Goal: Browse casually: Explore the website without a specific task or goal

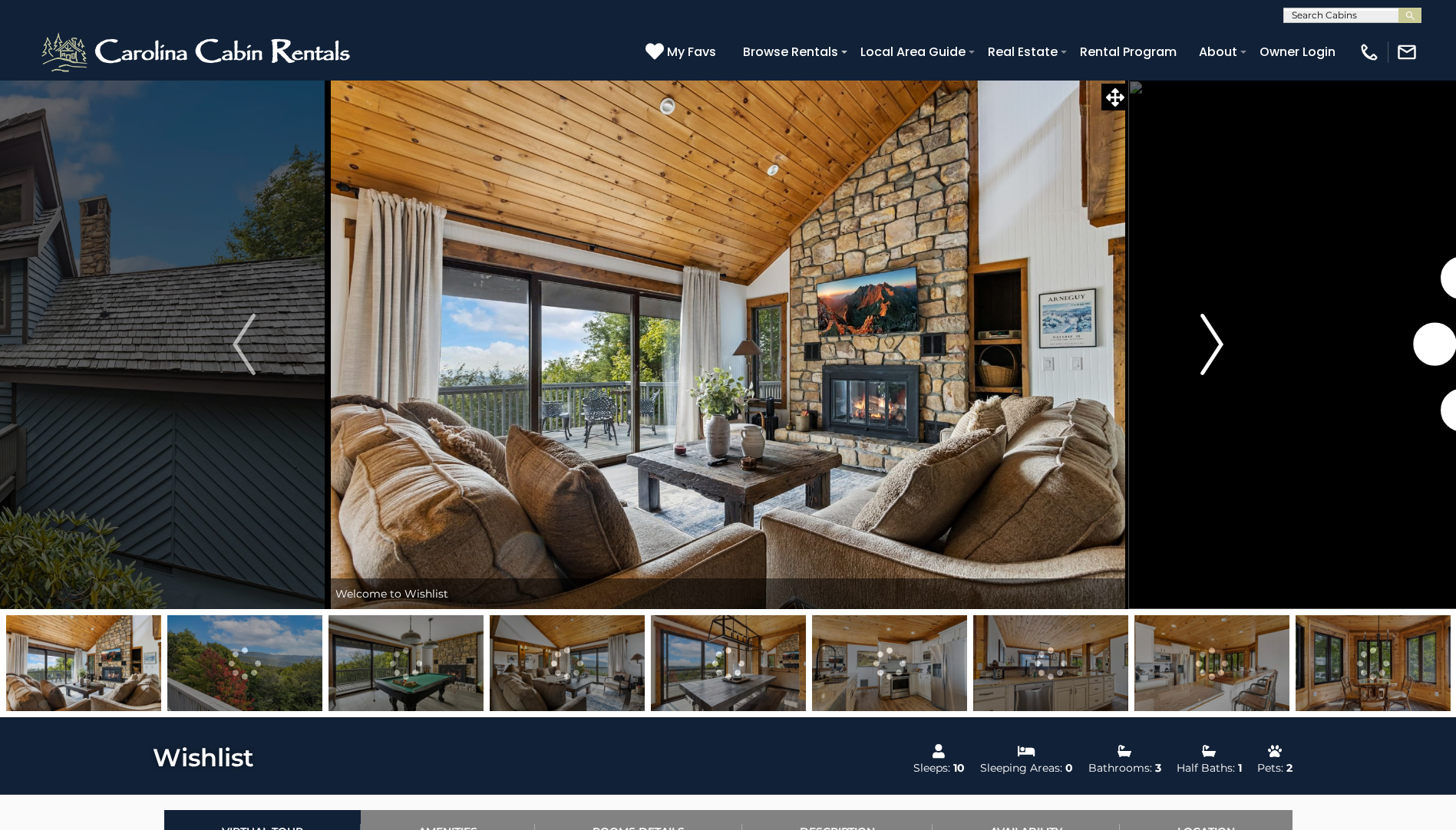
click at [1208, 338] on img "Next" at bounding box center [1211, 345] width 23 height 62
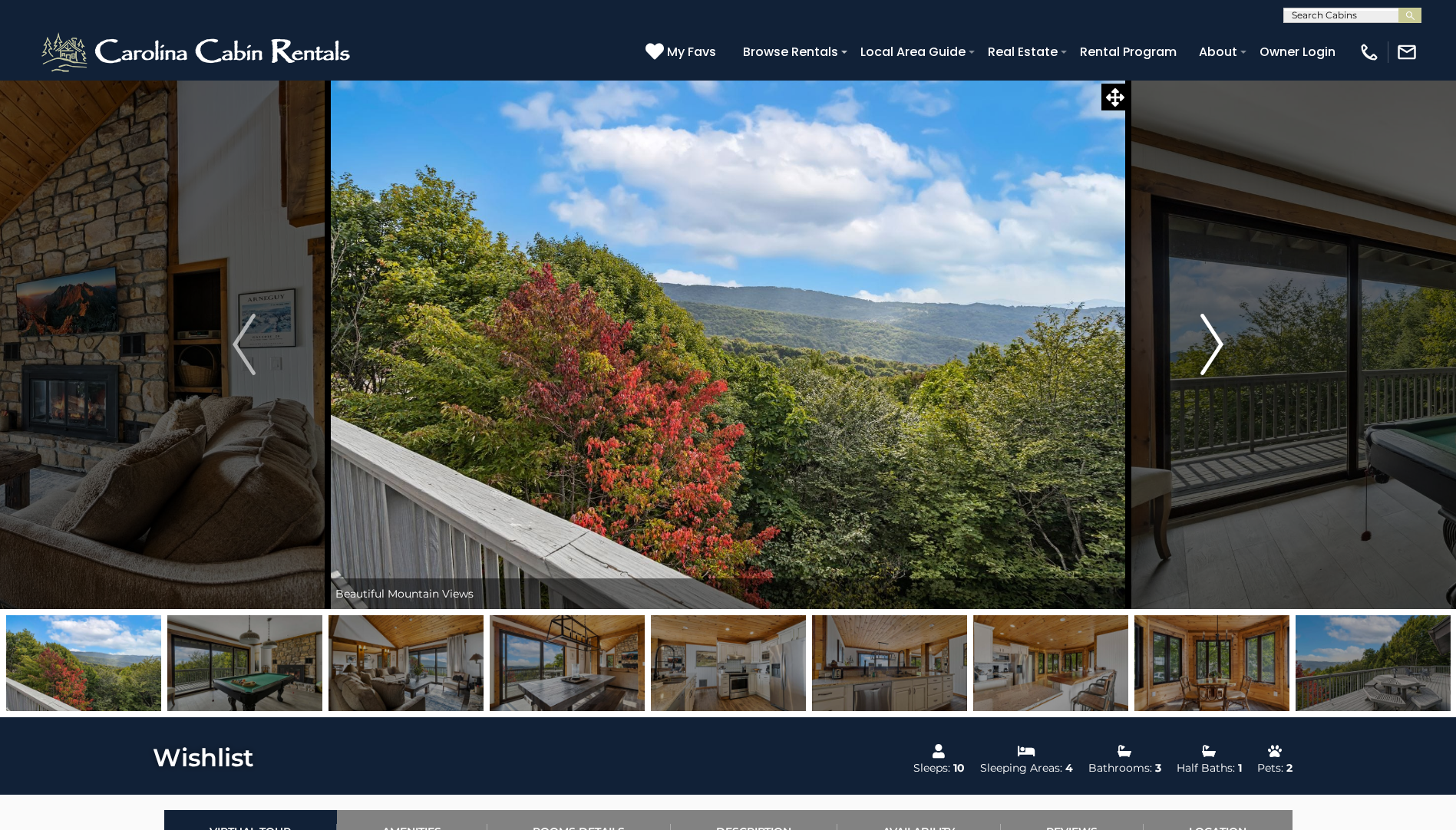
click at [1207, 340] on img "Next" at bounding box center [1211, 345] width 23 height 62
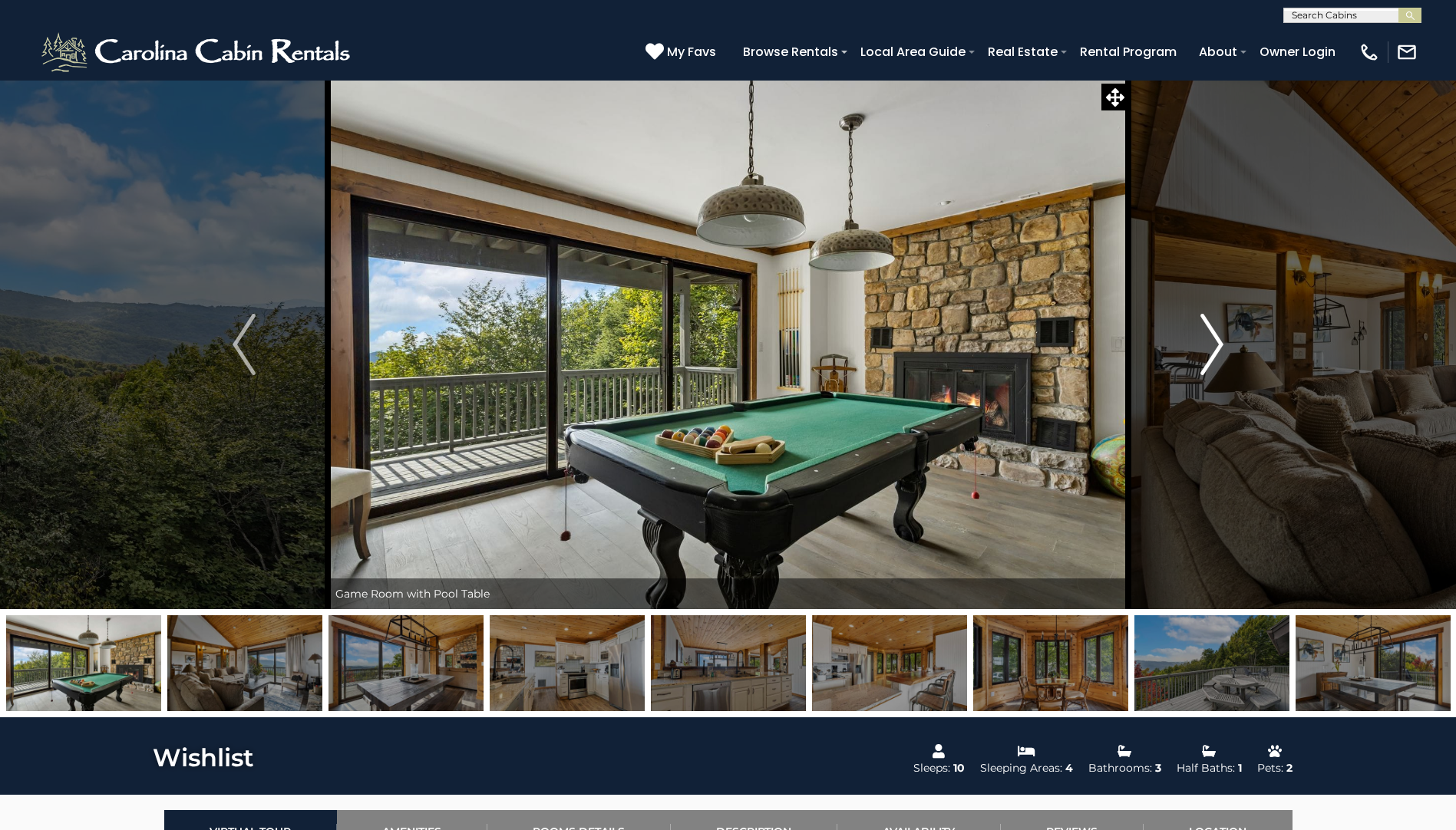
click at [1207, 340] on img "Next" at bounding box center [1211, 345] width 23 height 62
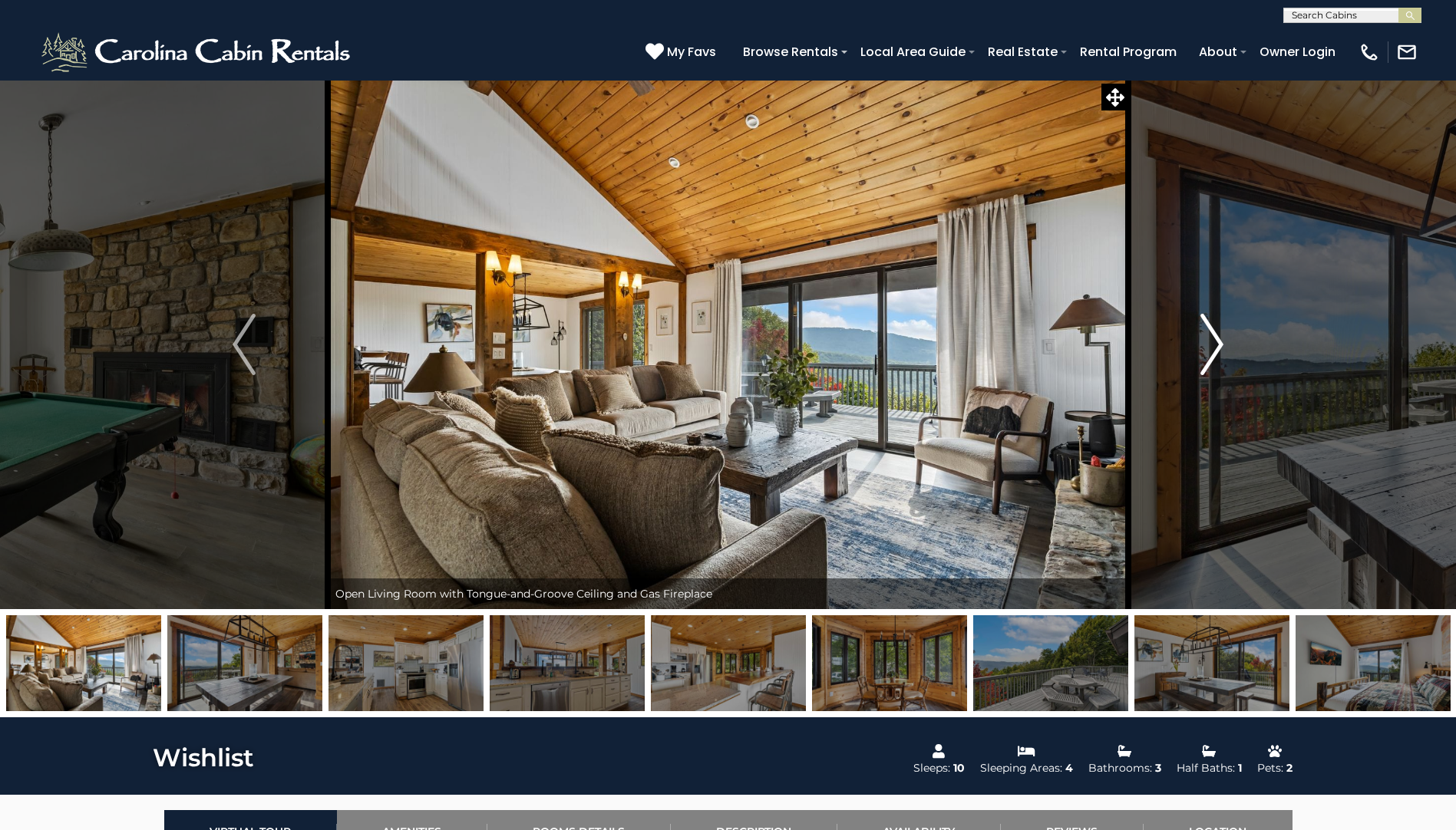
click at [1207, 340] on img "Next" at bounding box center [1211, 345] width 23 height 62
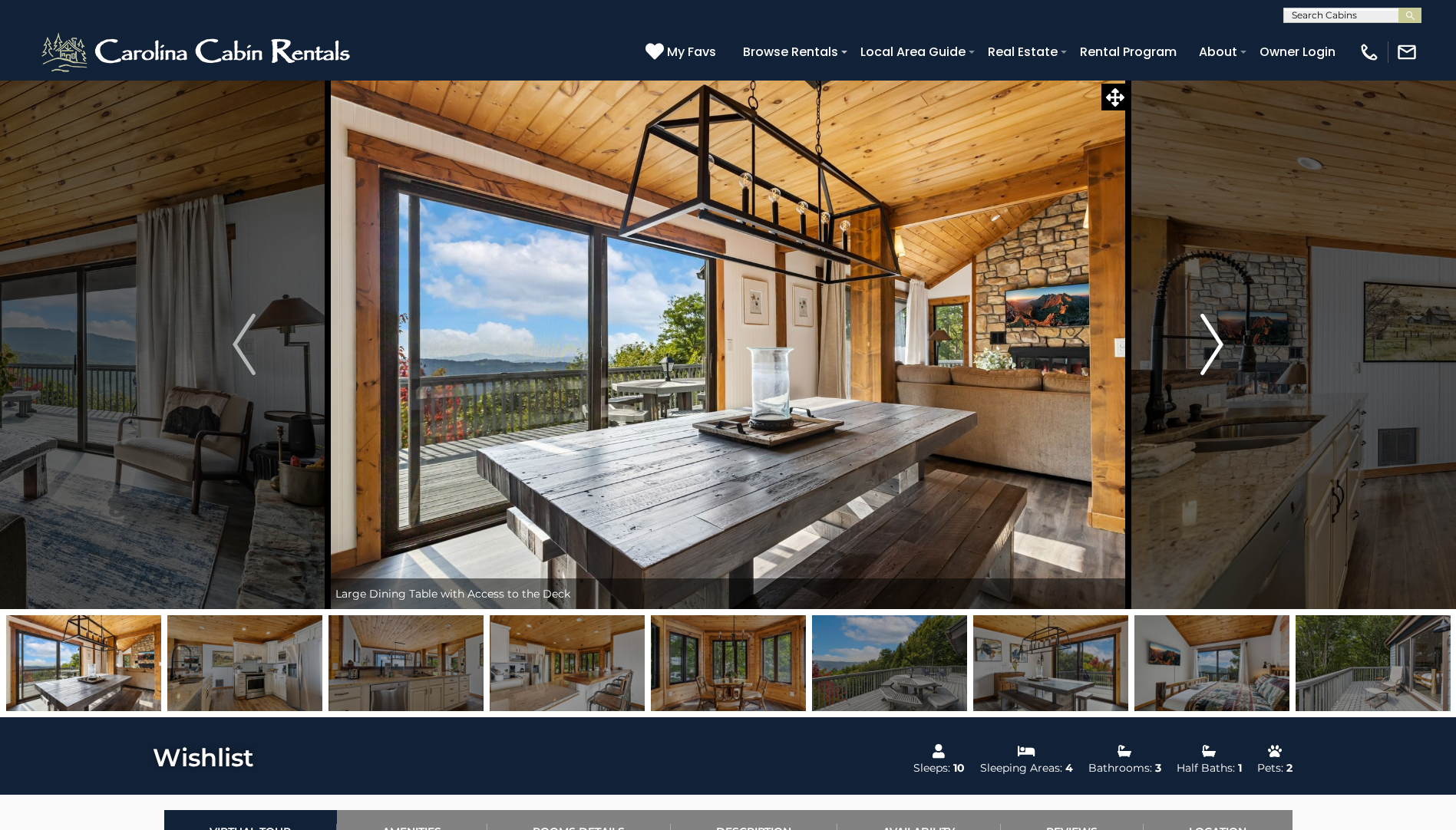
click at [1204, 332] on img "Next" at bounding box center [1211, 345] width 23 height 62
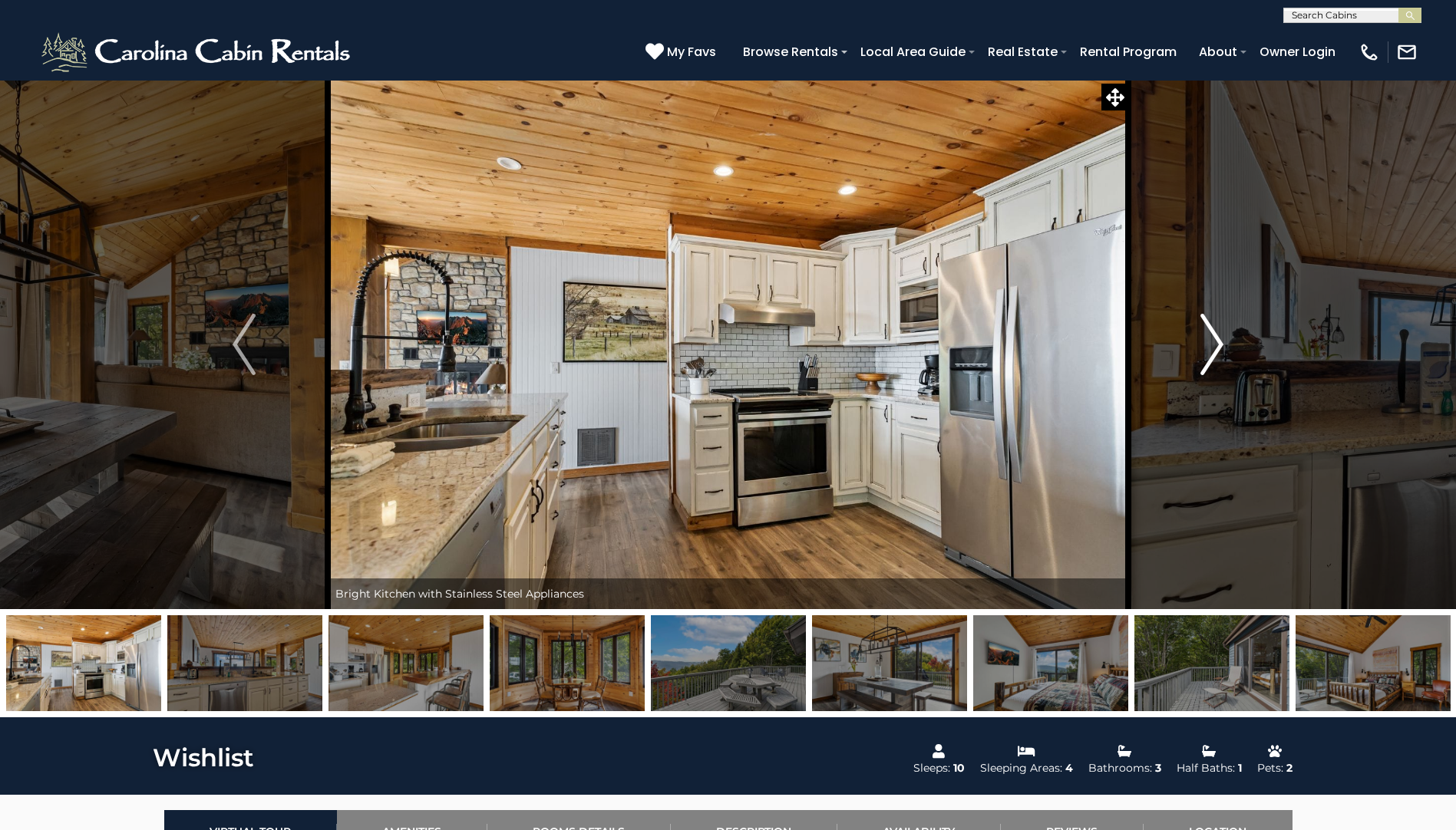
click at [1204, 332] on img "Next" at bounding box center [1211, 345] width 23 height 62
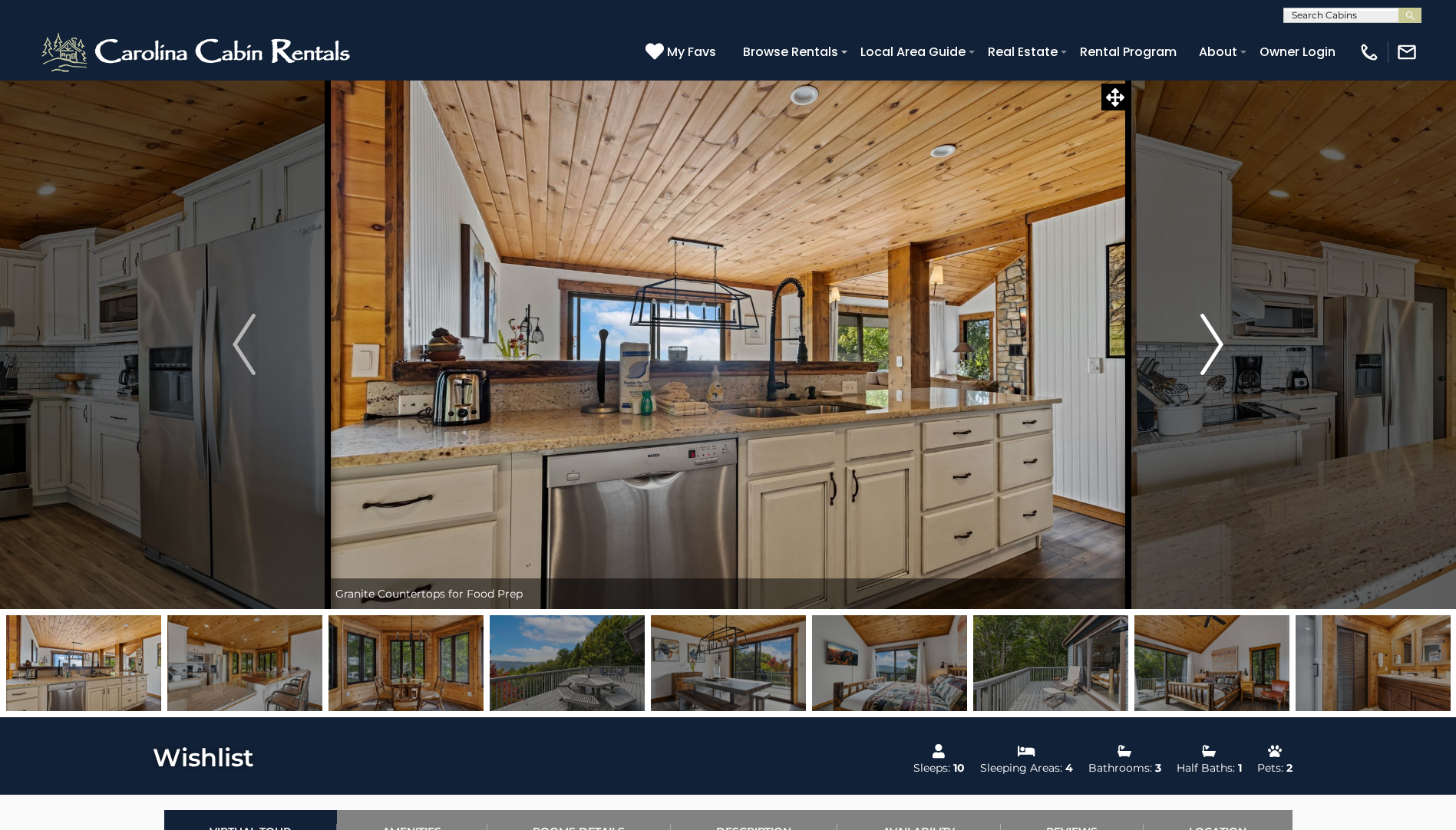
click at [1204, 332] on img "Next" at bounding box center [1211, 345] width 23 height 62
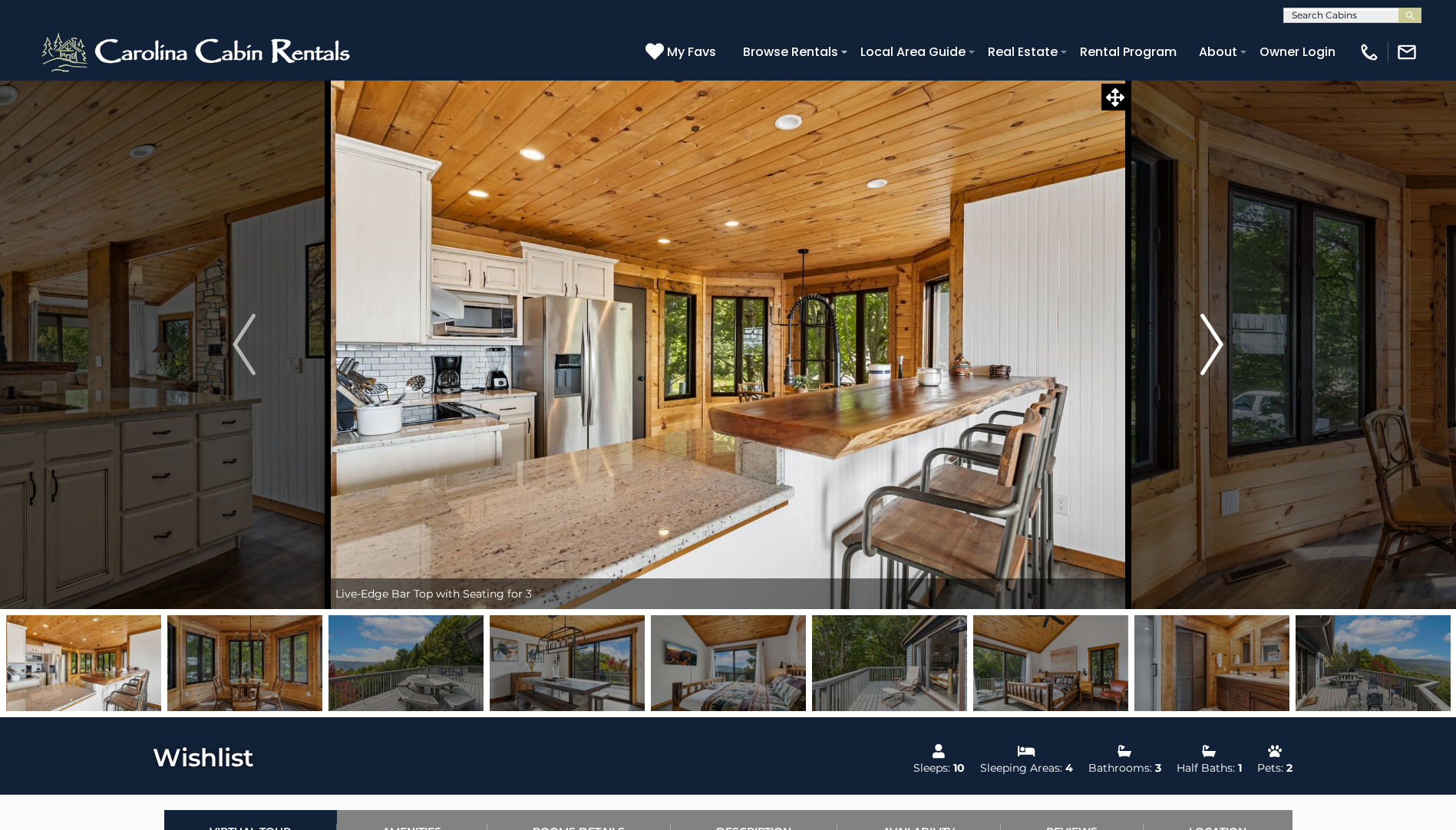
click at [1204, 332] on img "Next" at bounding box center [1211, 345] width 23 height 62
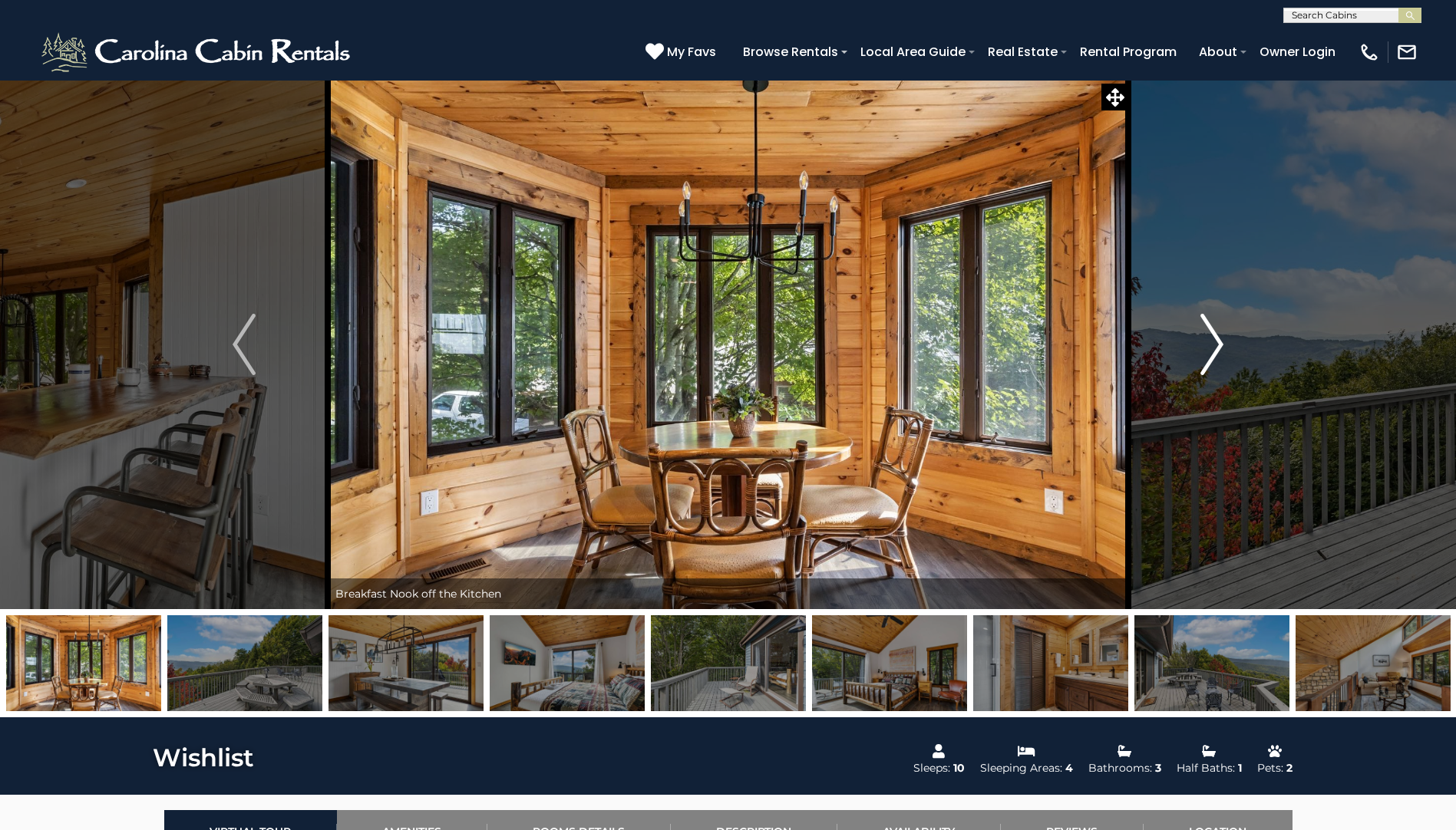
click at [1204, 332] on img "Next" at bounding box center [1211, 345] width 23 height 62
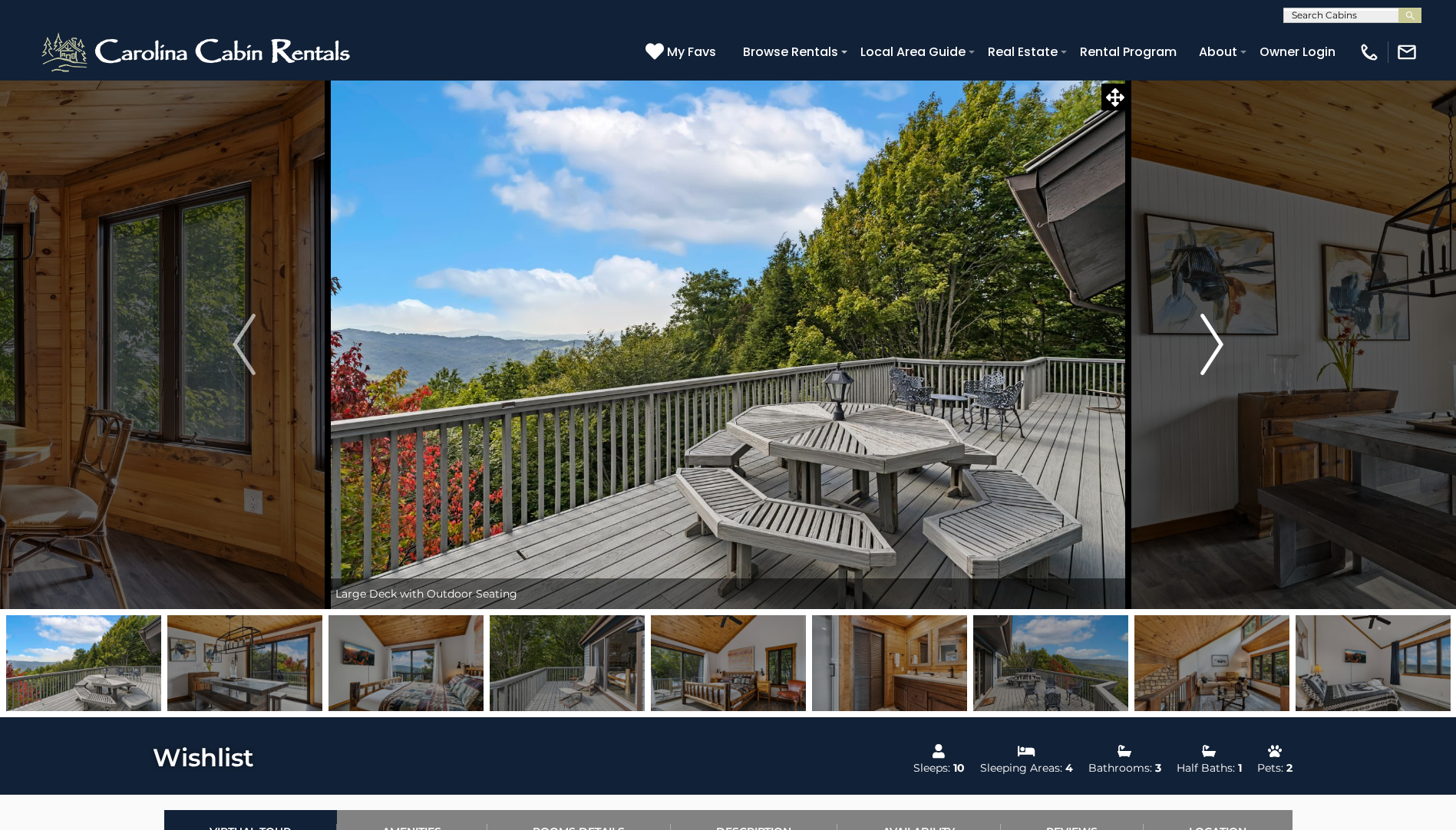
click at [1211, 351] on img "Next" at bounding box center [1211, 345] width 23 height 62
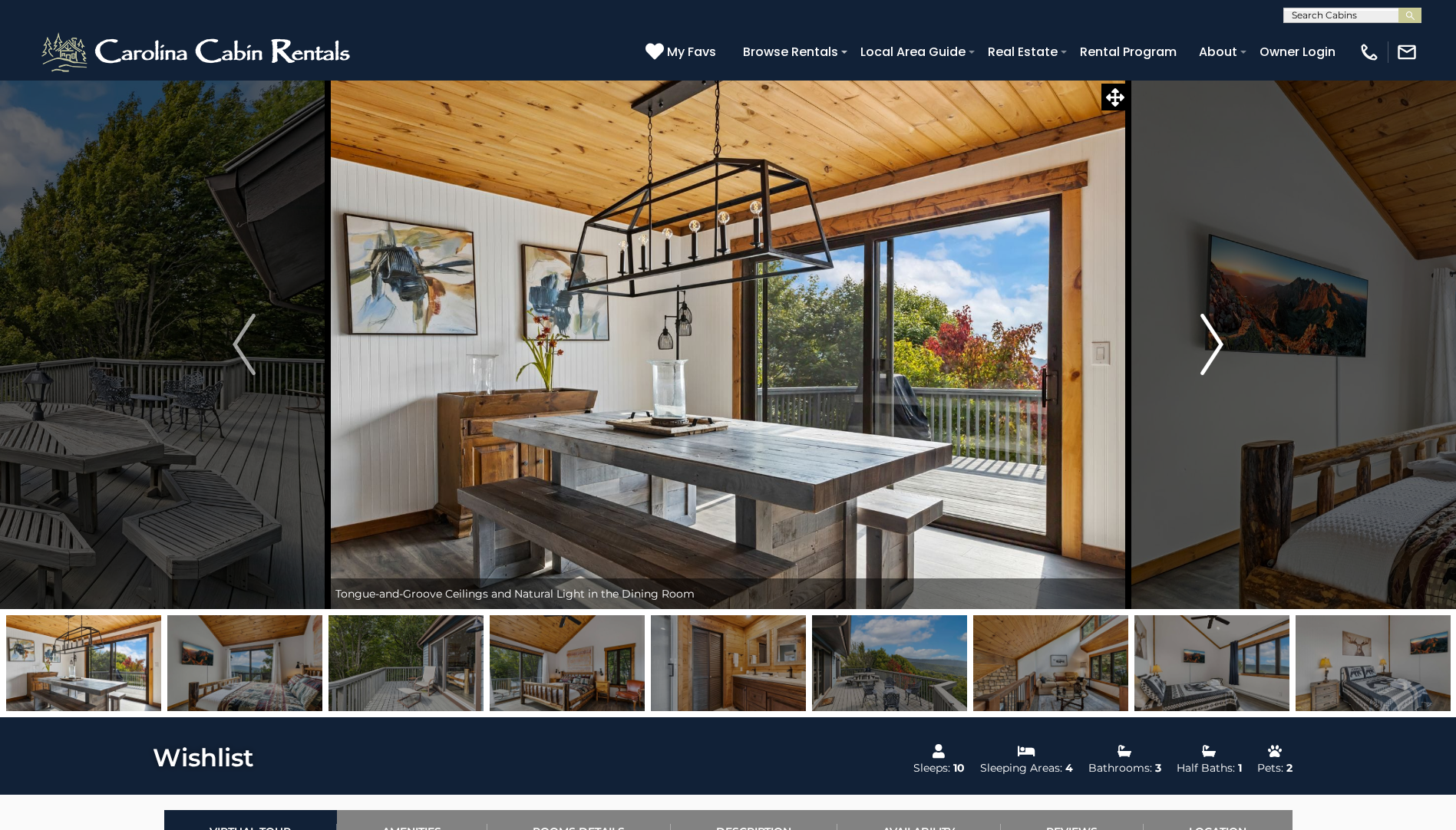
click at [1211, 351] on img "Next" at bounding box center [1211, 345] width 23 height 62
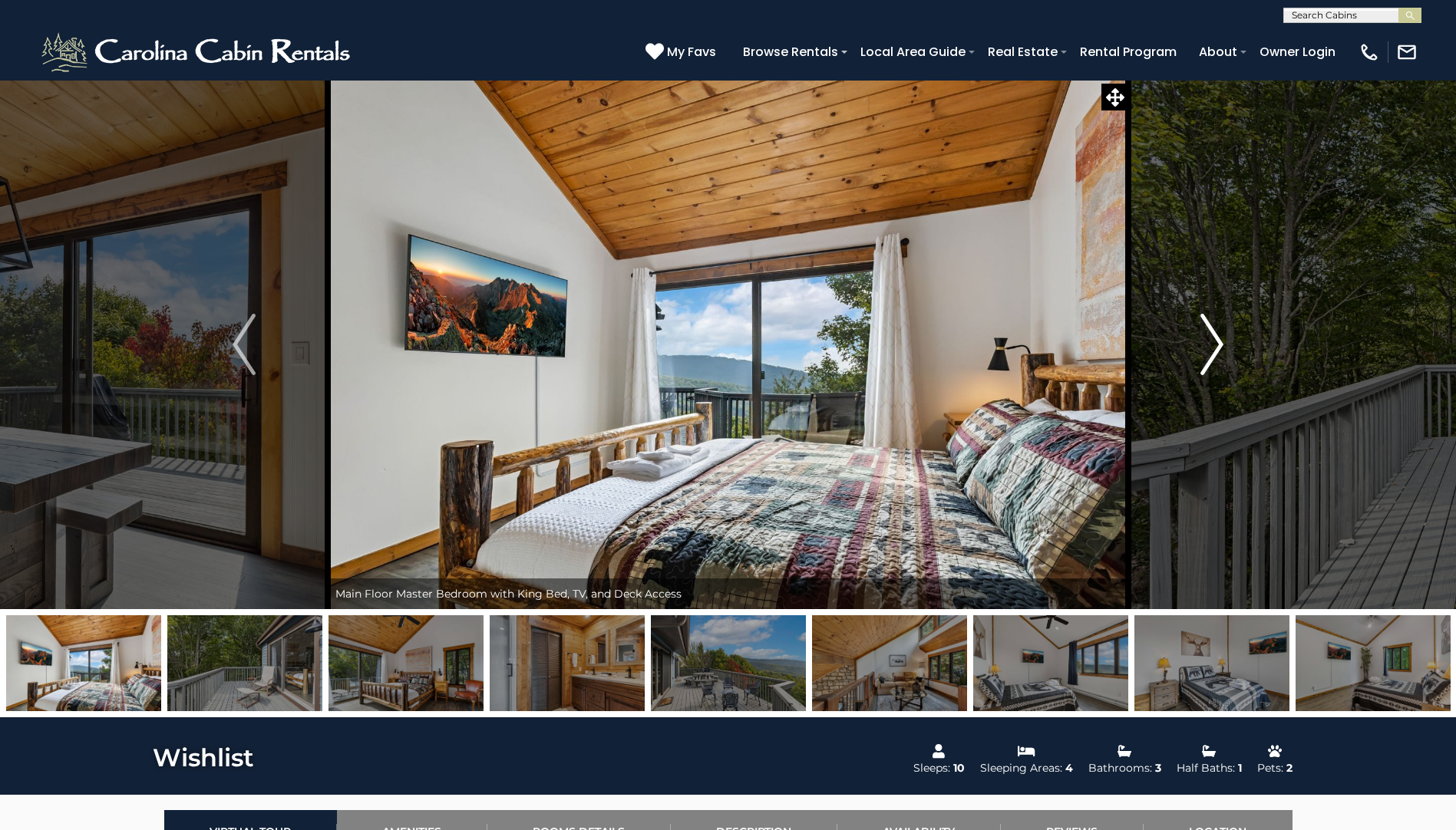
click at [1211, 351] on img "Next" at bounding box center [1211, 345] width 23 height 62
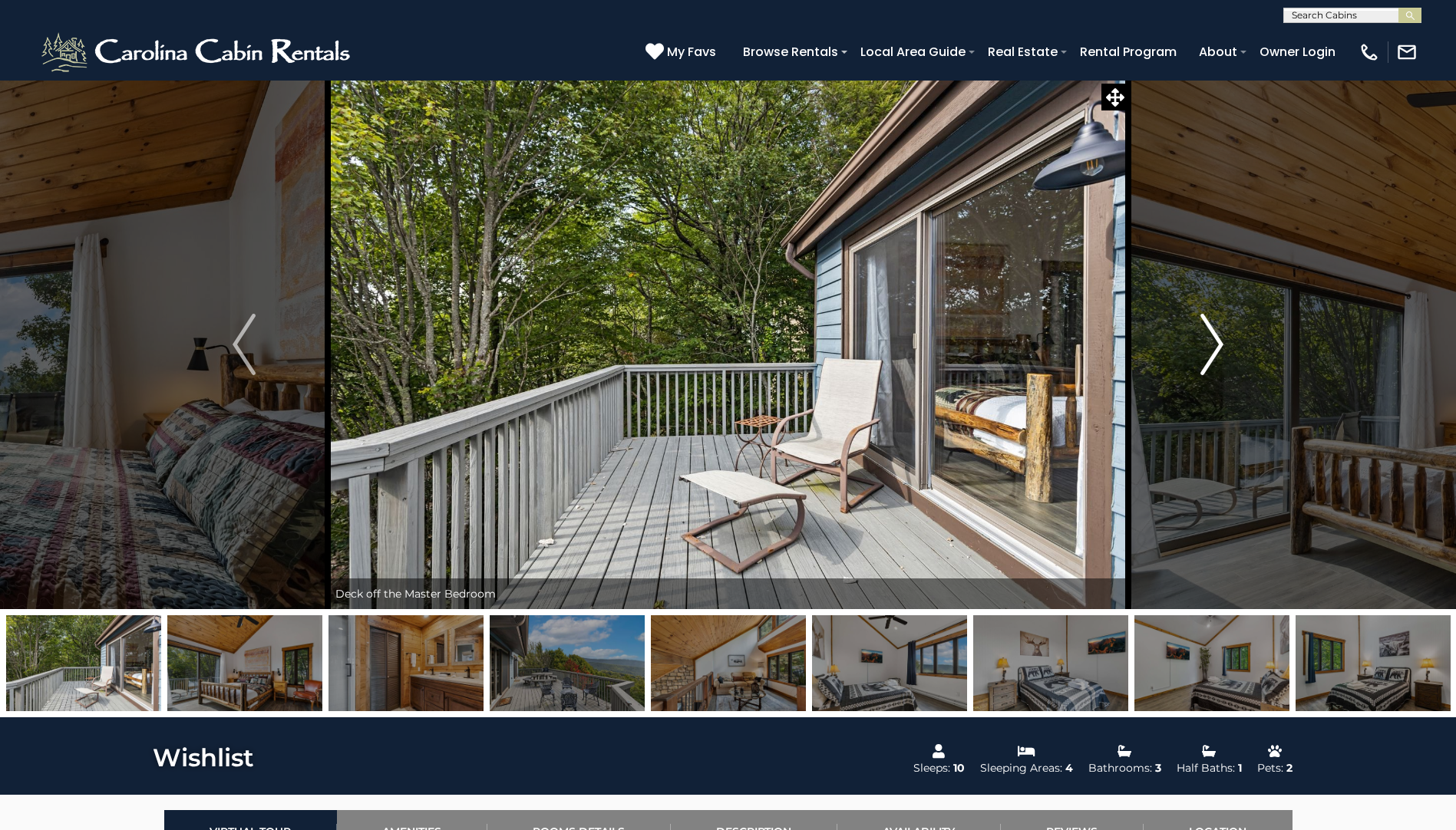
click at [1211, 351] on img "Next" at bounding box center [1211, 345] width 23 height 62
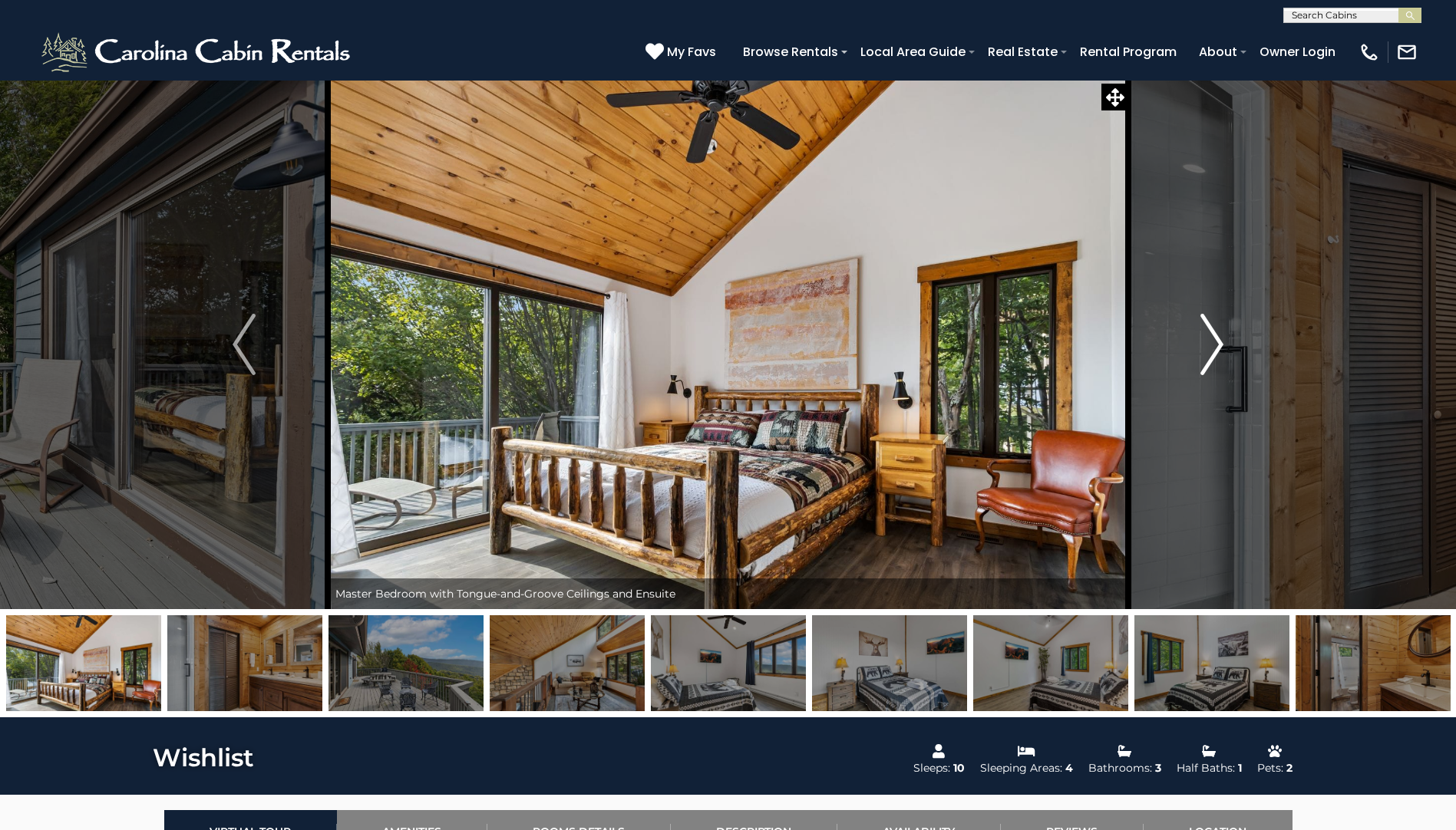
click at [1211, 351] on img "Next" at bounding box center [1211, 345] width 23 height 62
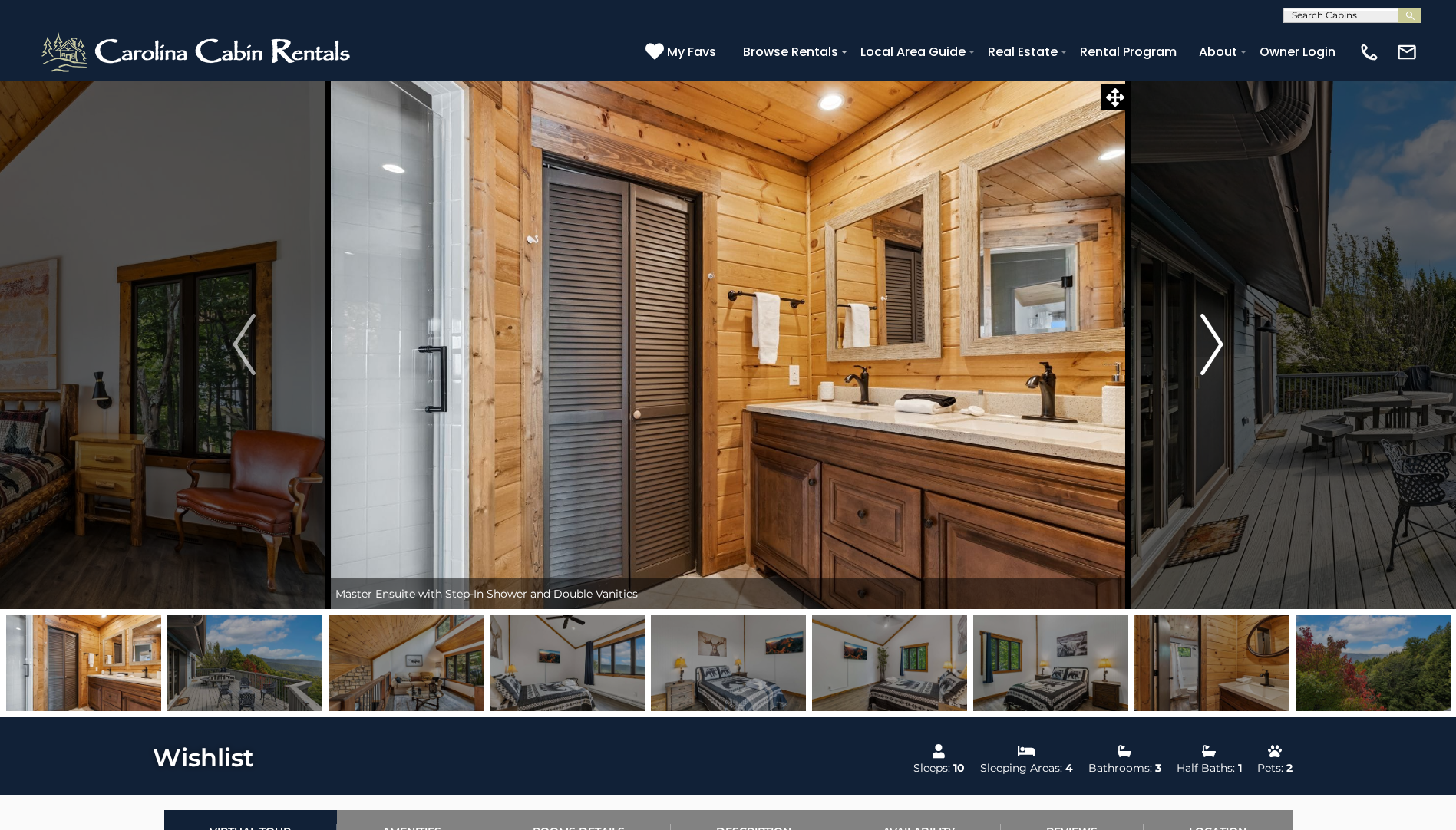
click at [1211, 351] on img "Next" at bounding box center [1211, 345] width 23 height 62
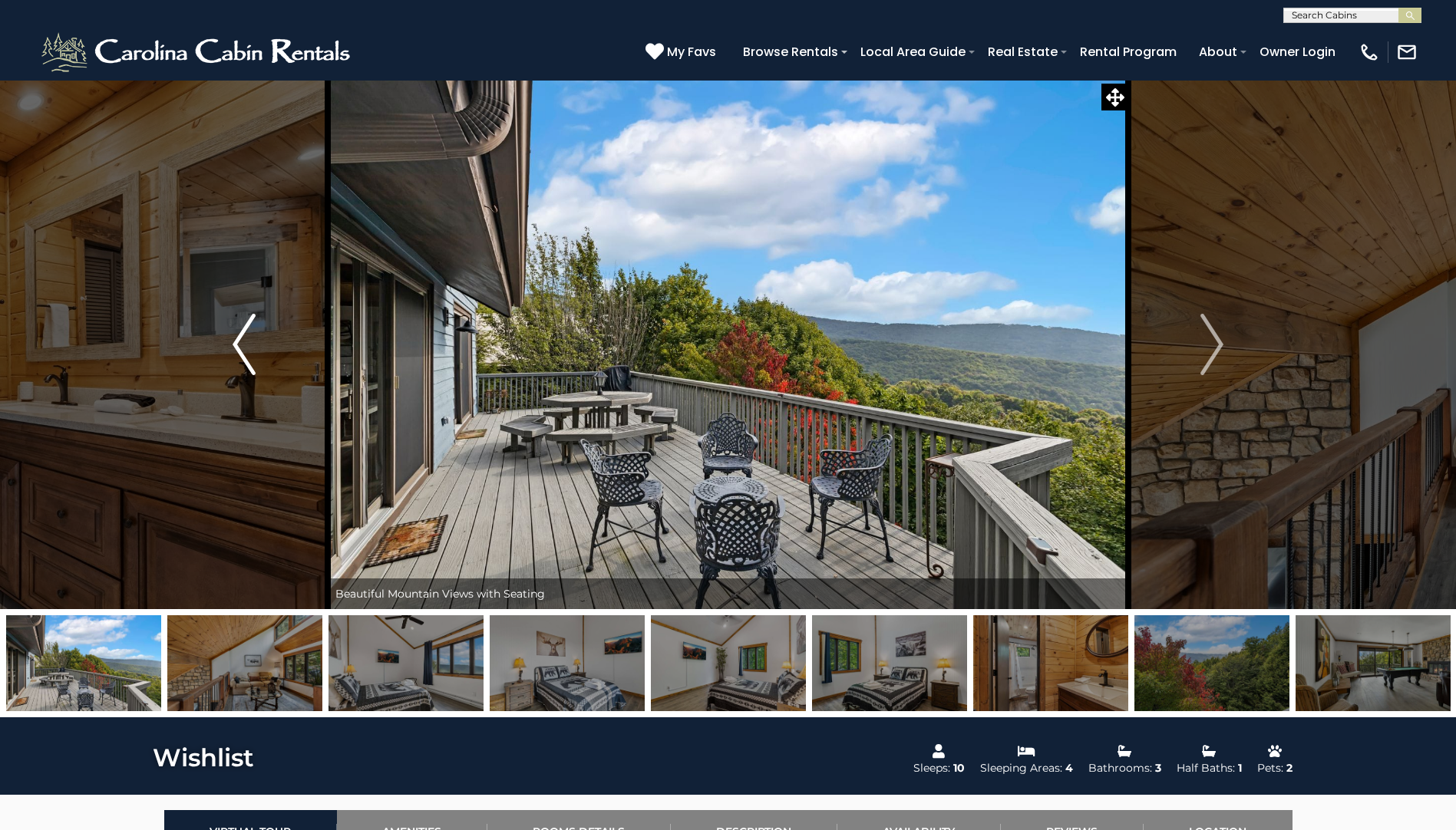
click at [245, 311] on button "Previous" at bounding box center [244, 345] width 167 height 529
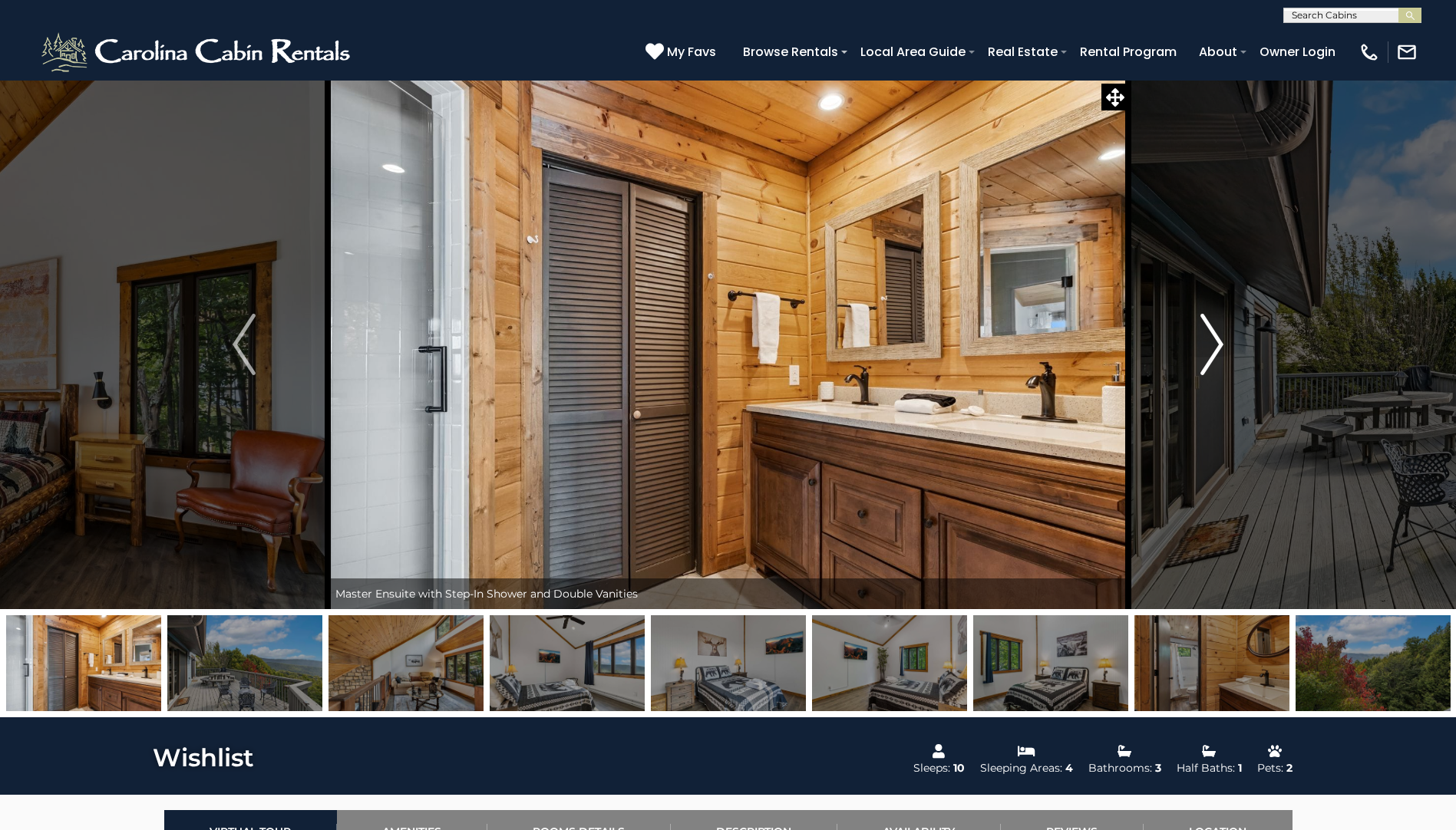
click at [1218, 323] on img "Next" at bounding box center [1211, 345] width 23 height 62
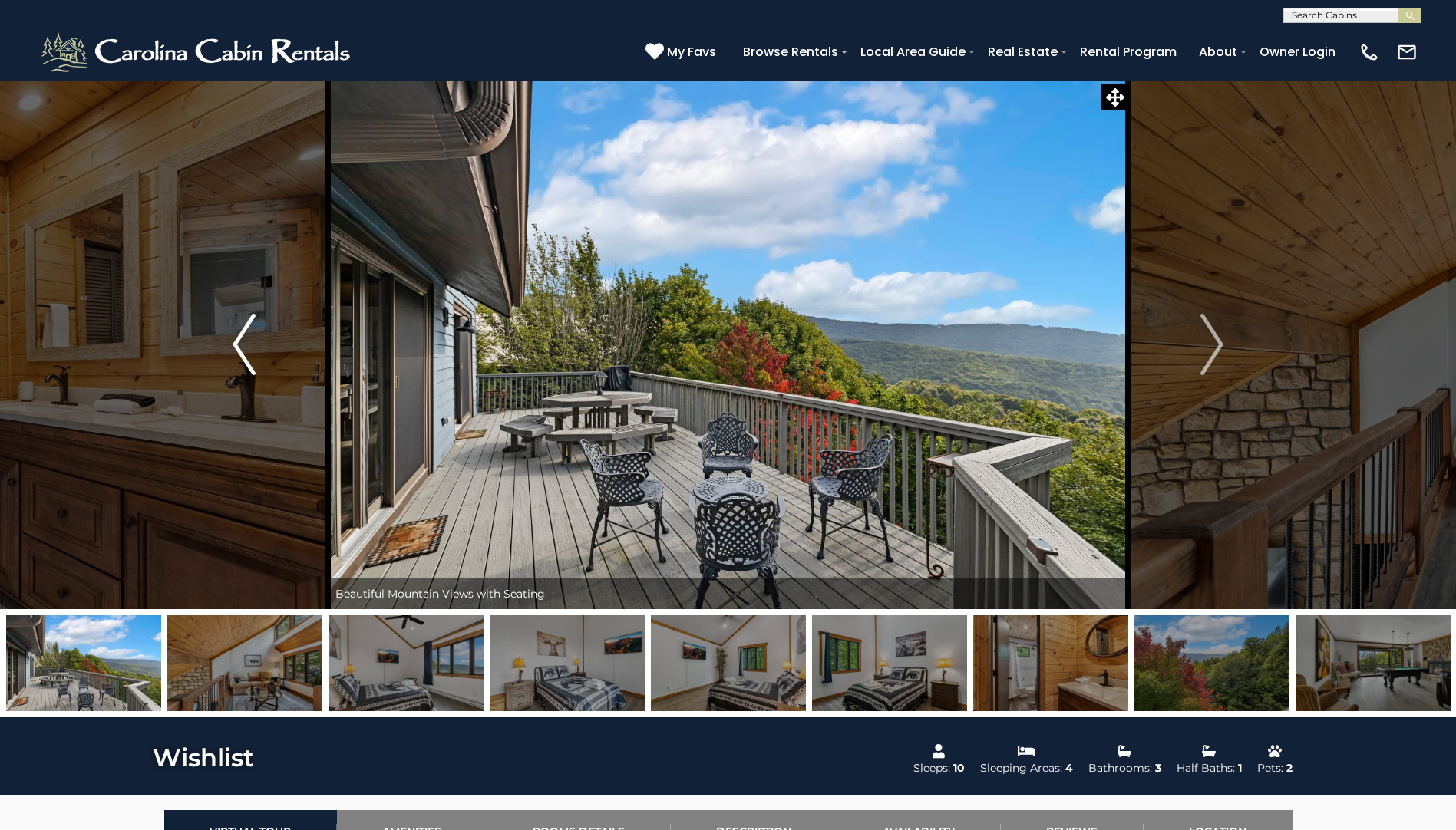
click at [237, 343] on img "Previous" at bounding box center [244, 345] width 23 height 62
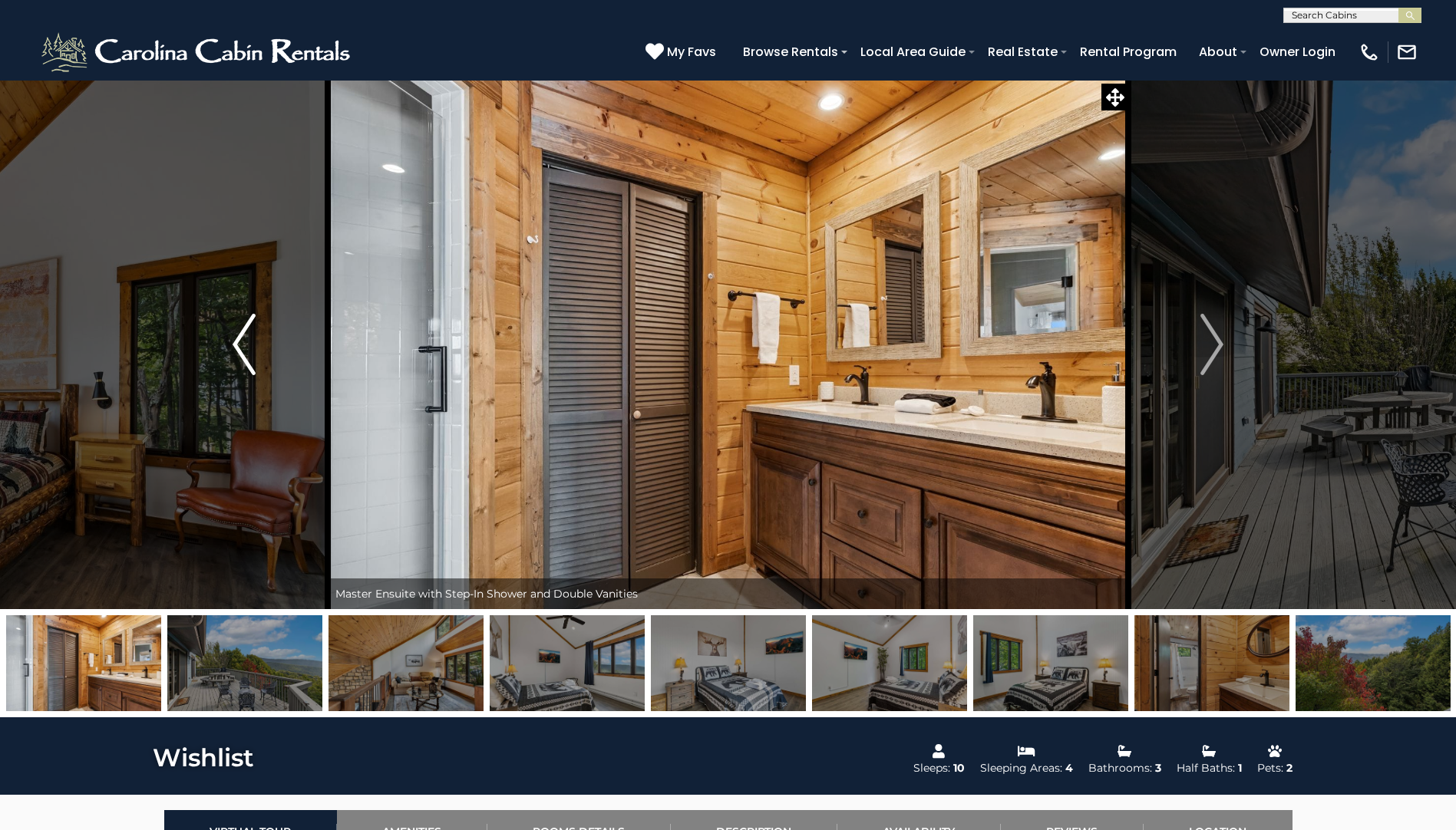
click at [237, 343] on img "Previous" at bounding box center [244, 345] width 23 height 62
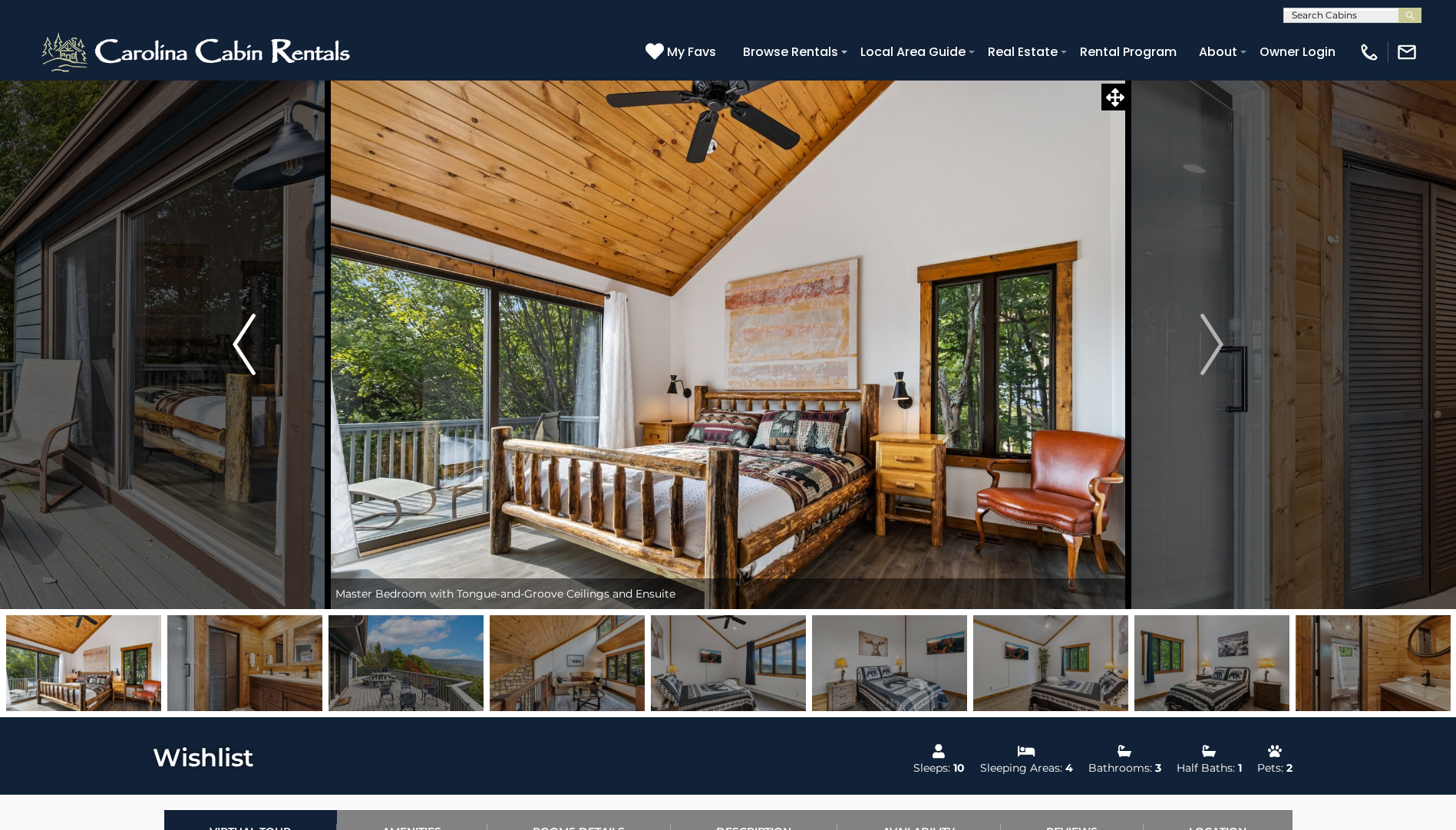
click at [237, 343] on img "Previous" at bounding box center [244, 345] width 23 height 62
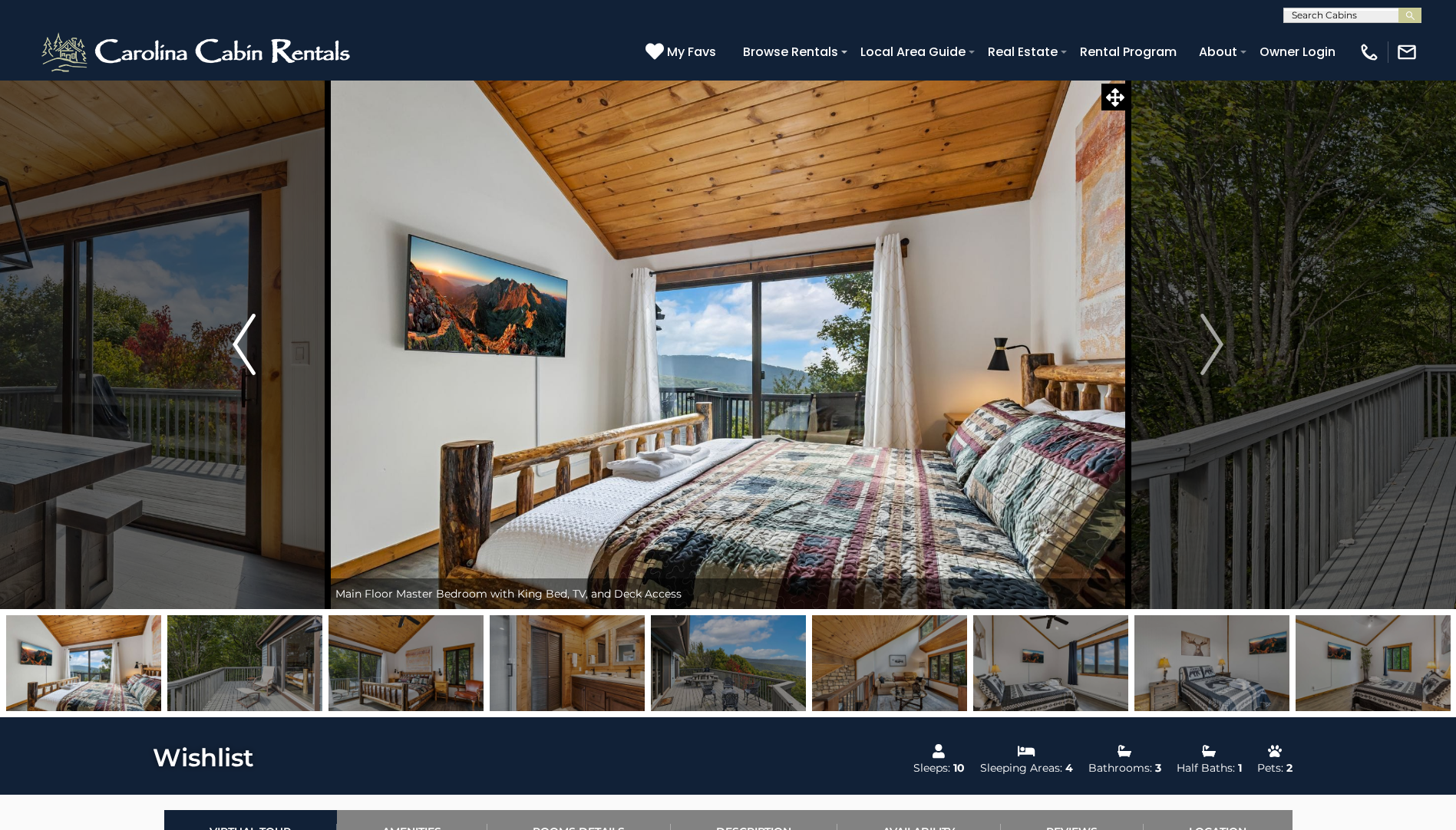
click at [237, 343] on img "Previous" at bounding box center [244, 345] width 23 height 62
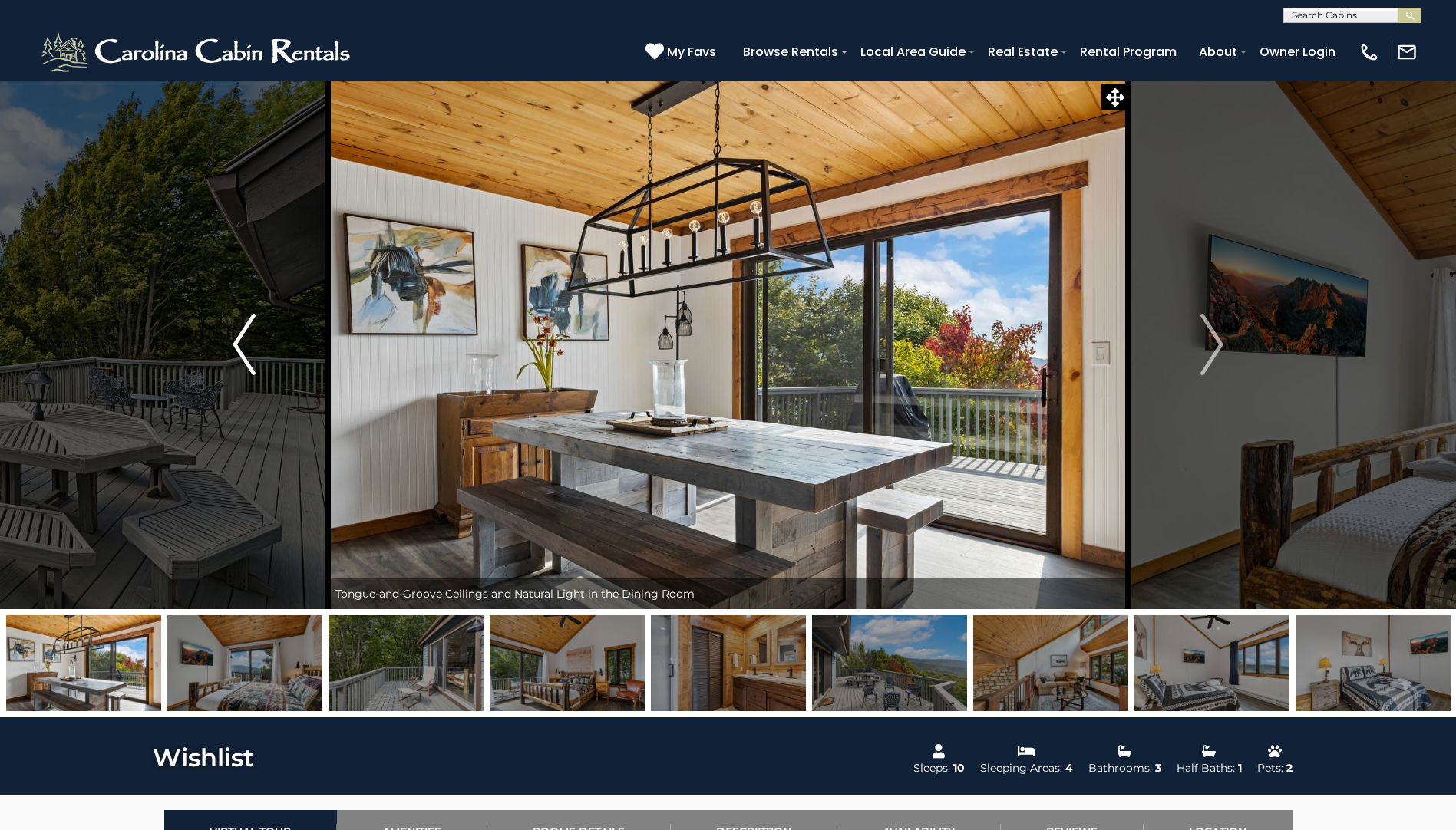
click at [237, 343] on img "Previous" at bounding box center [244, 345] width 23 height 62
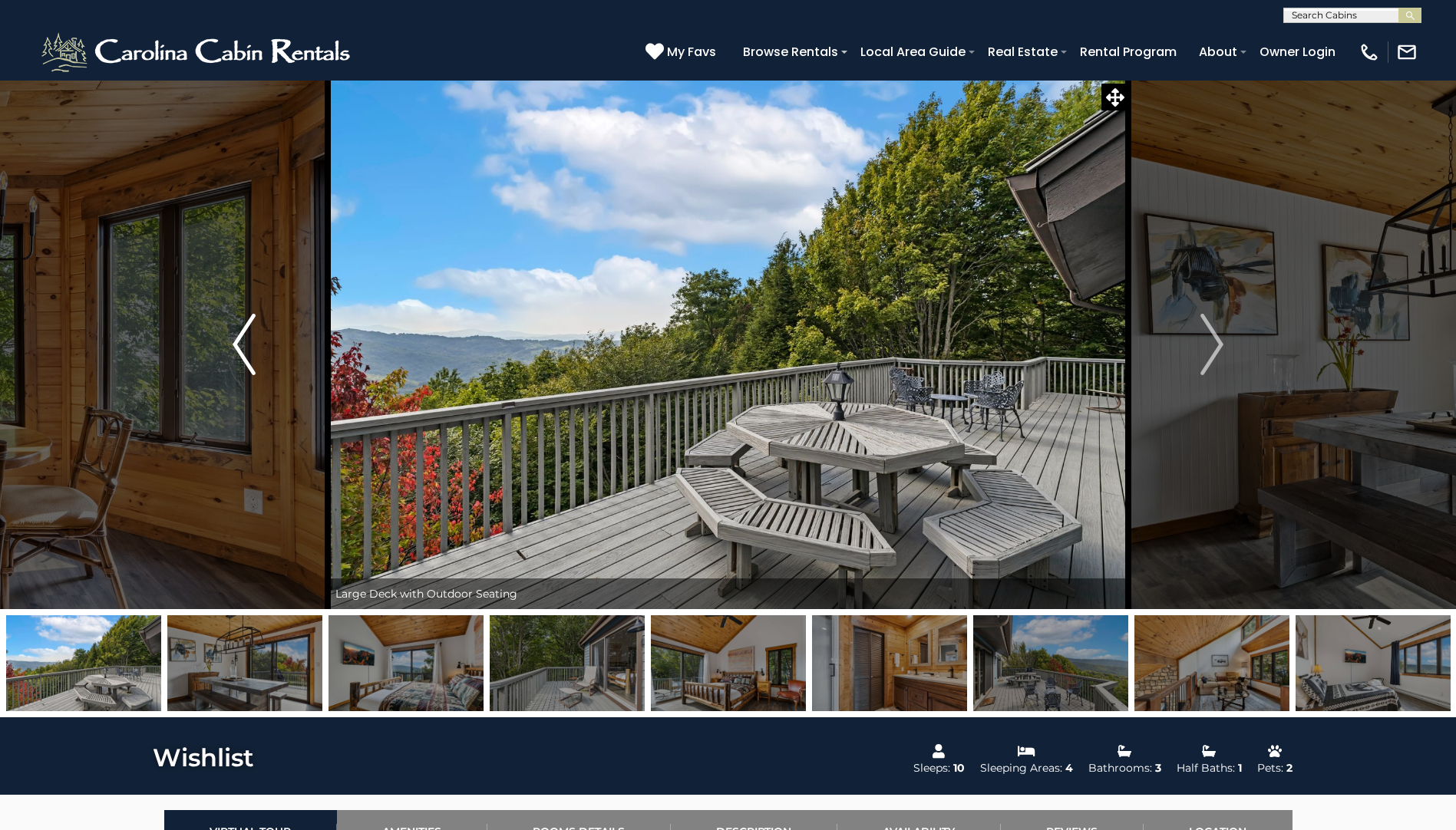
click at [237, 343] on img "Previous" at bounding box center [244, 345] width 23 height 62
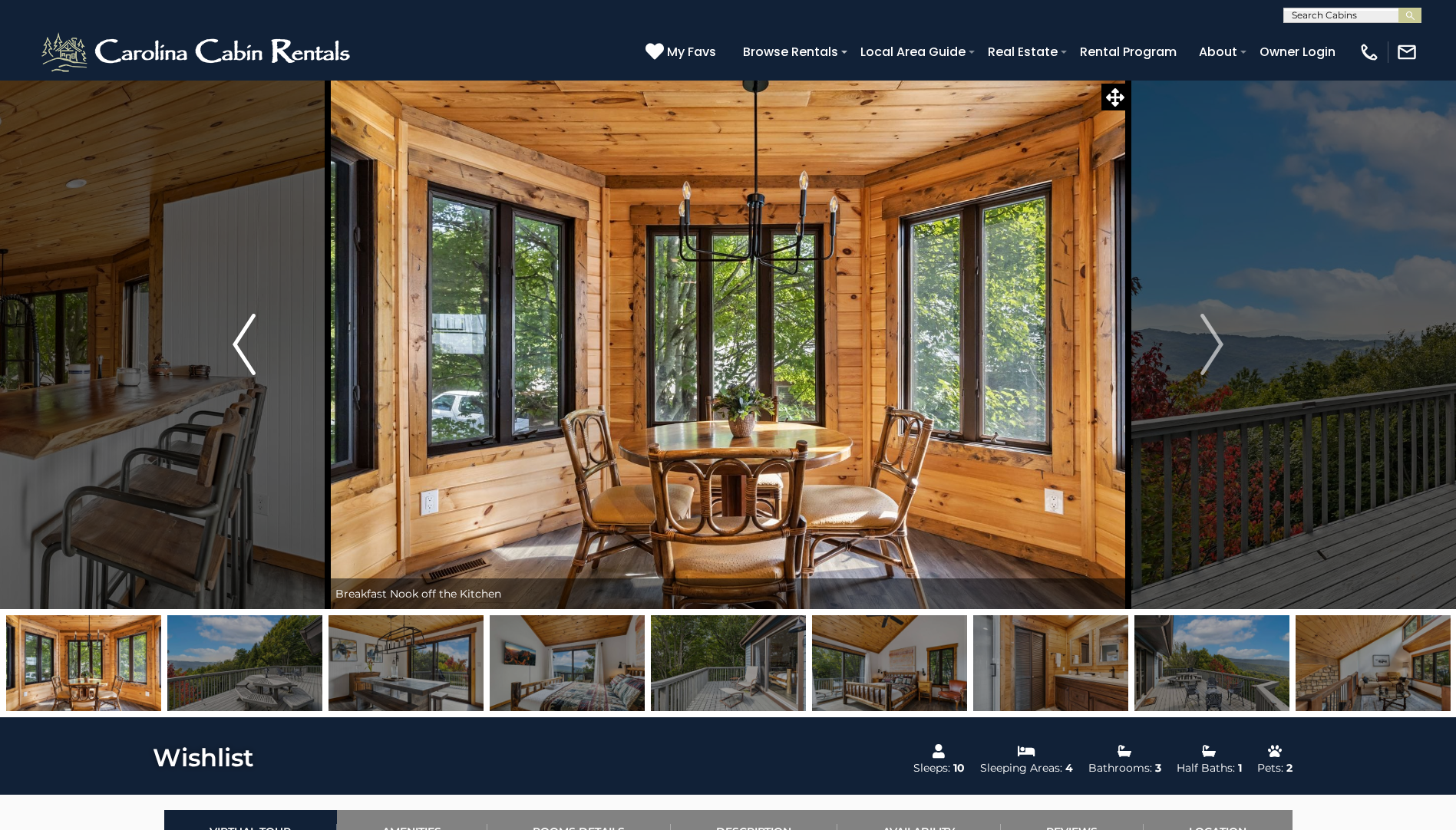
click at [237, 343] on img "Previous" at bounding box center [244, 345] width 23 height 62
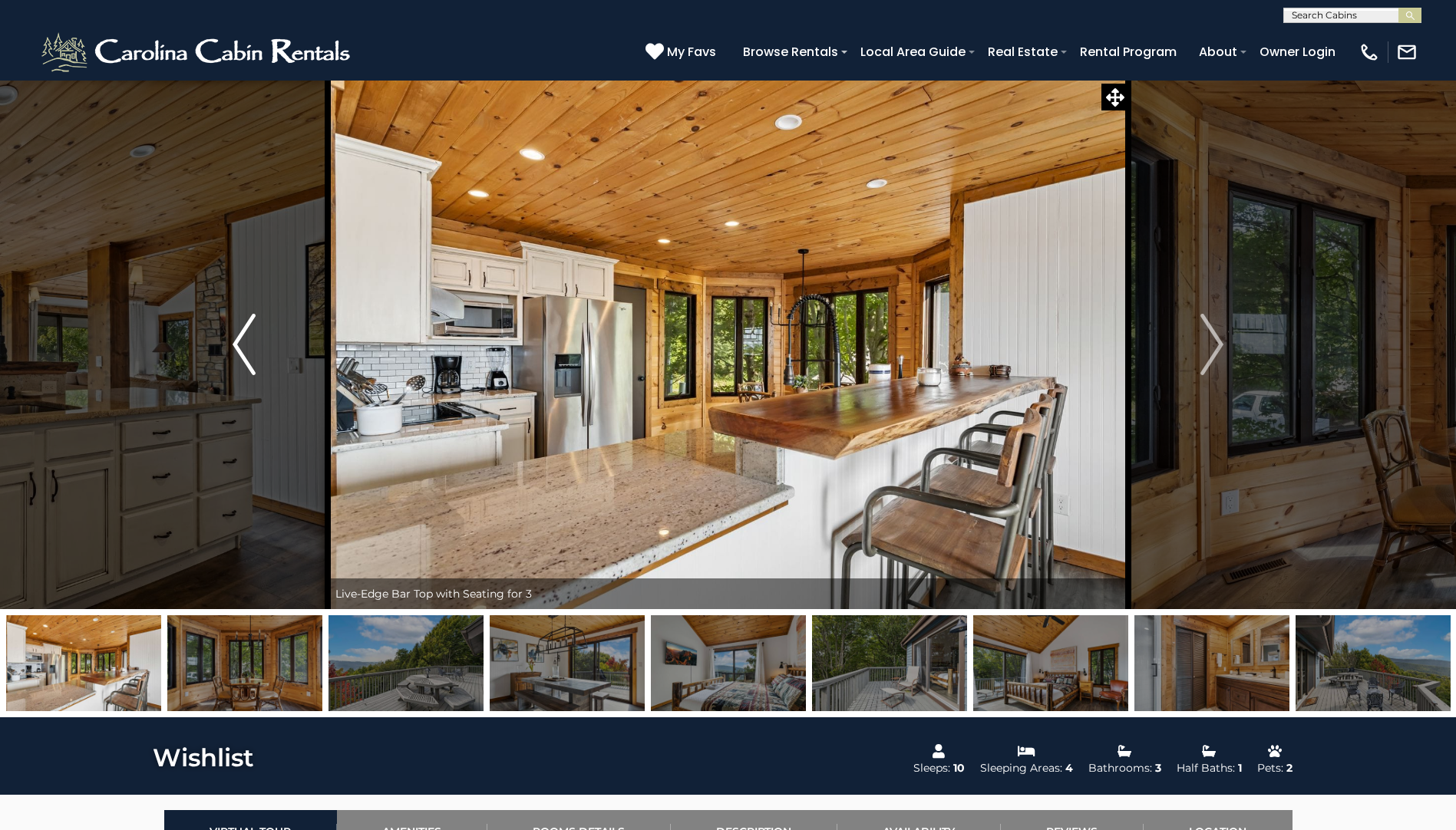
click at [237, 343] on img "Previous" at bounding box center [244, 345] width 23 height 62
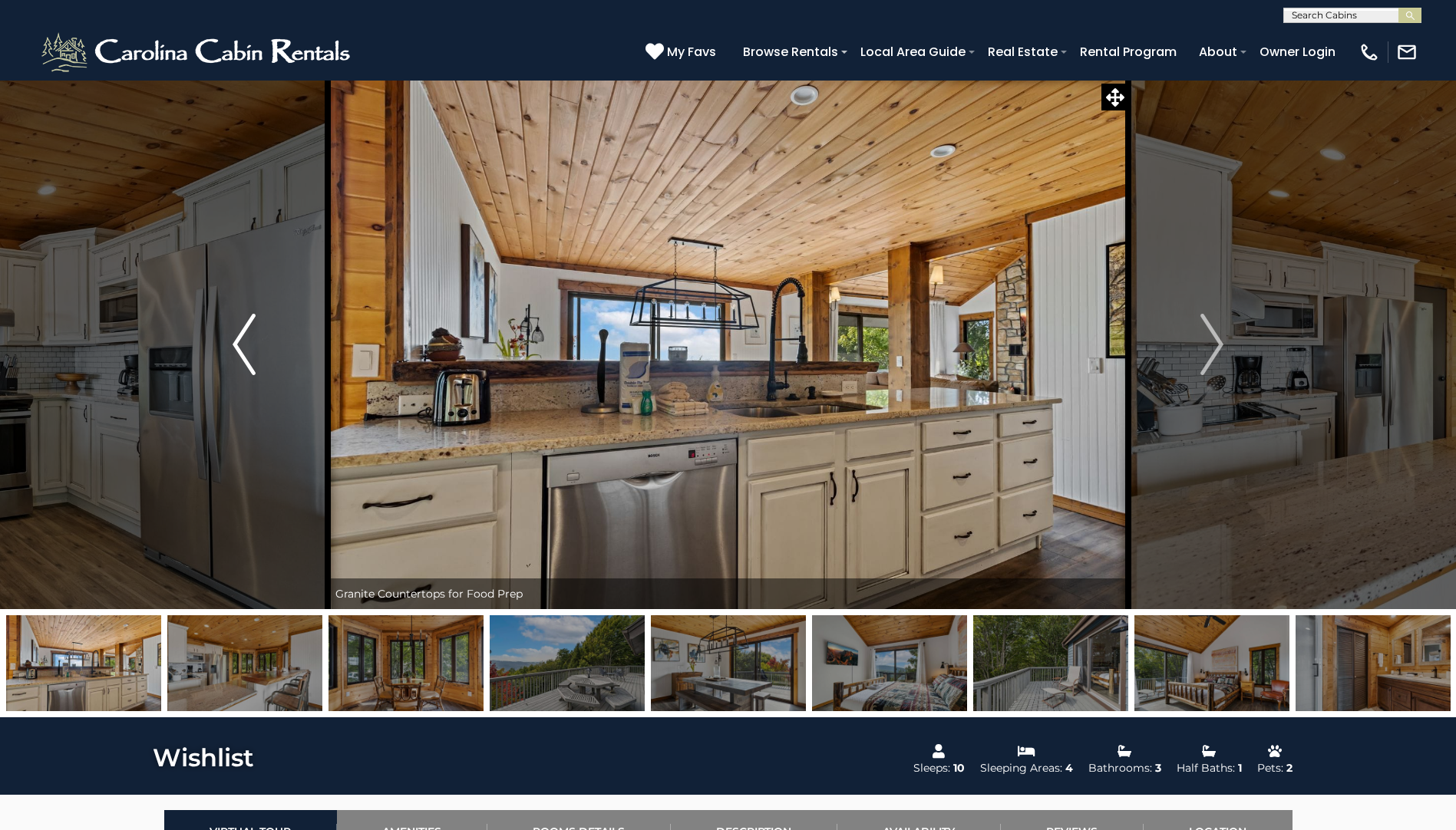
click at [237, 343] on img "Previous" at bounding box center [244, 345] width 23 height 62
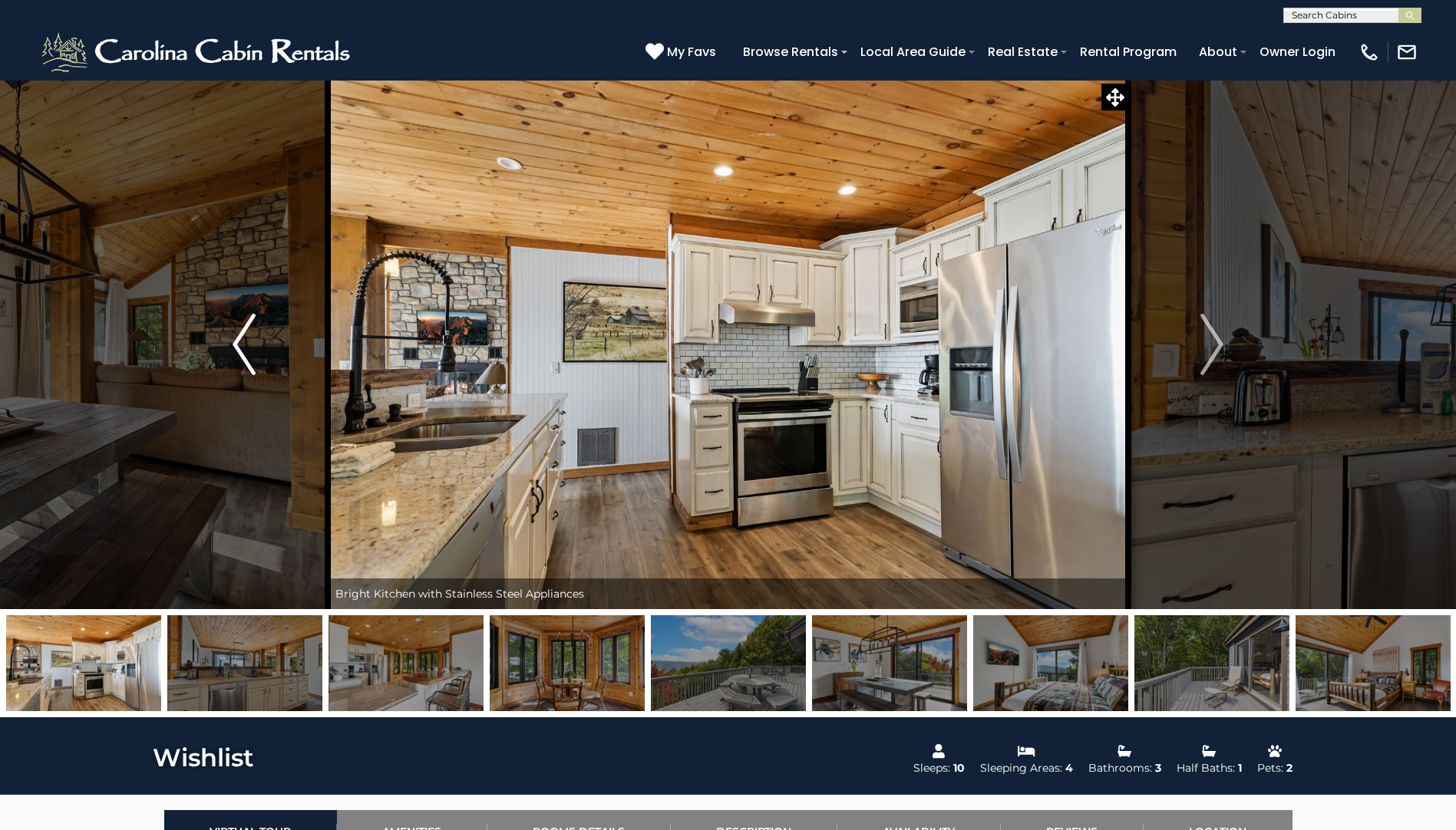
click at [237, 343] on img "Previous" at bounding box center [244, 345] width 23 height 62
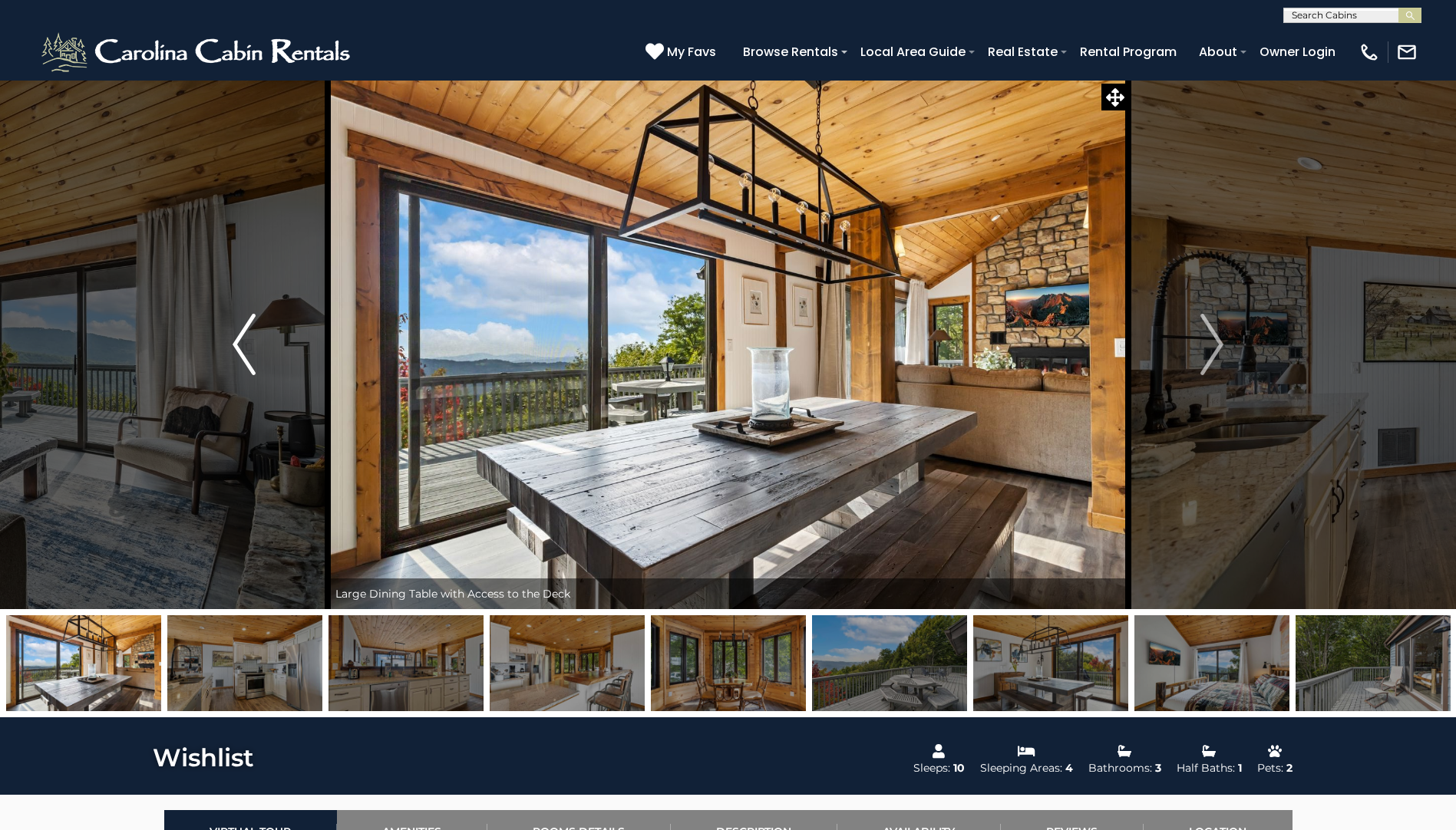
click at [237, 343] on img "Previous" at bounding box center [244, 345] width 23 height 62
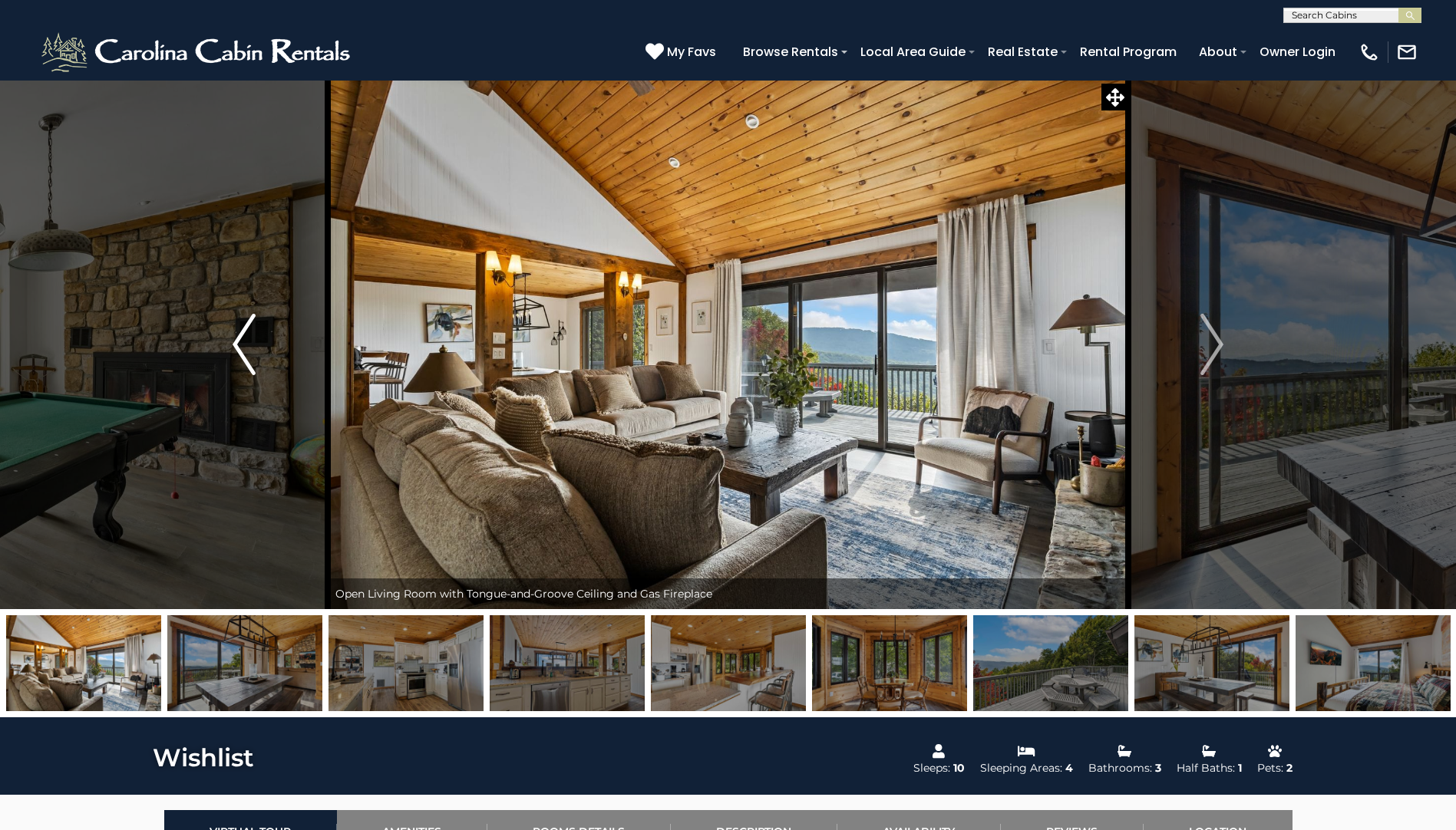
click at [237, 343] on img "Previous" at bounding box center [244, 345] width 23 height 62
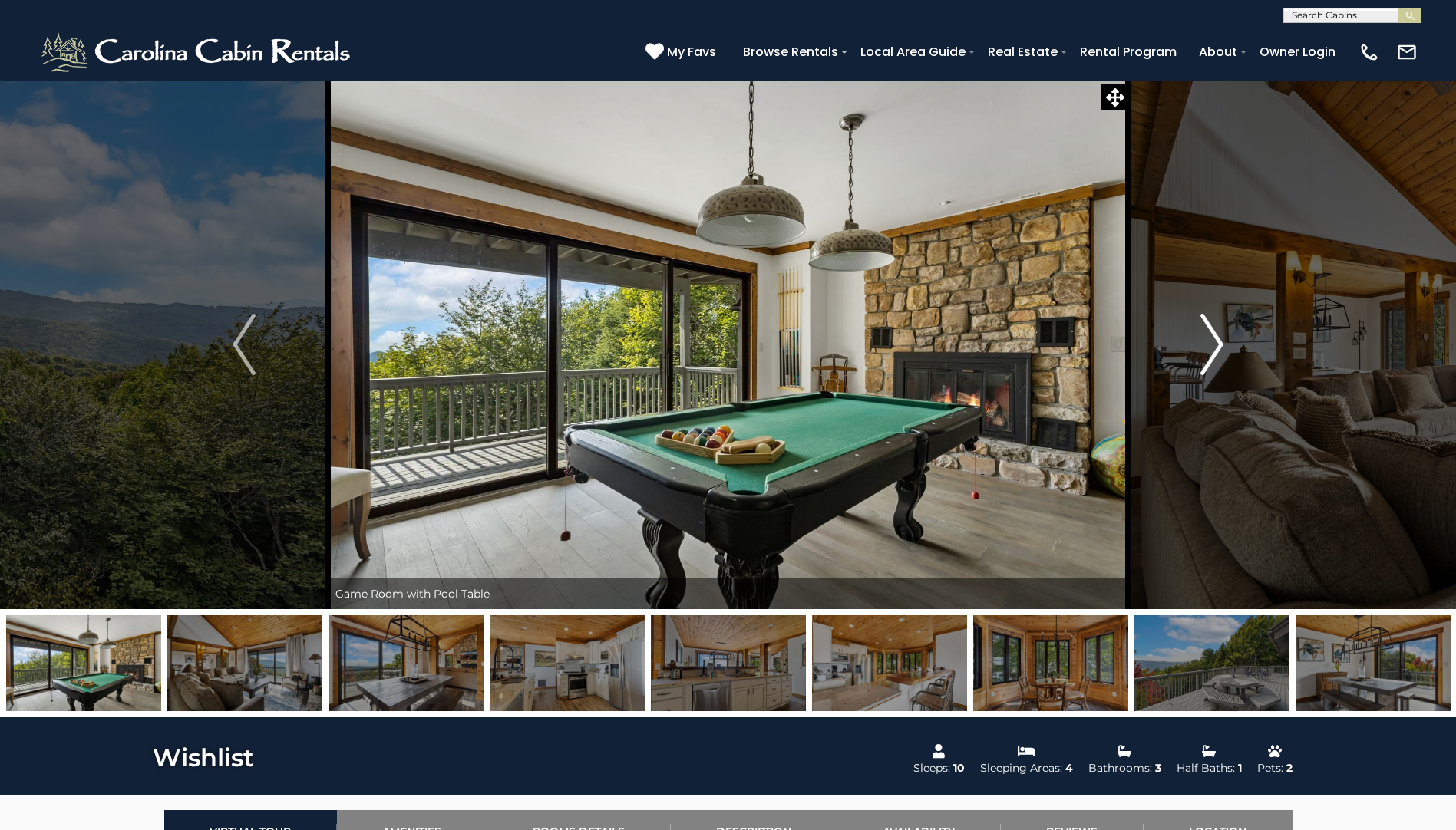
click at [1215, 321] on img "Next" at bounding box center [1211, 345] width 23 height 62
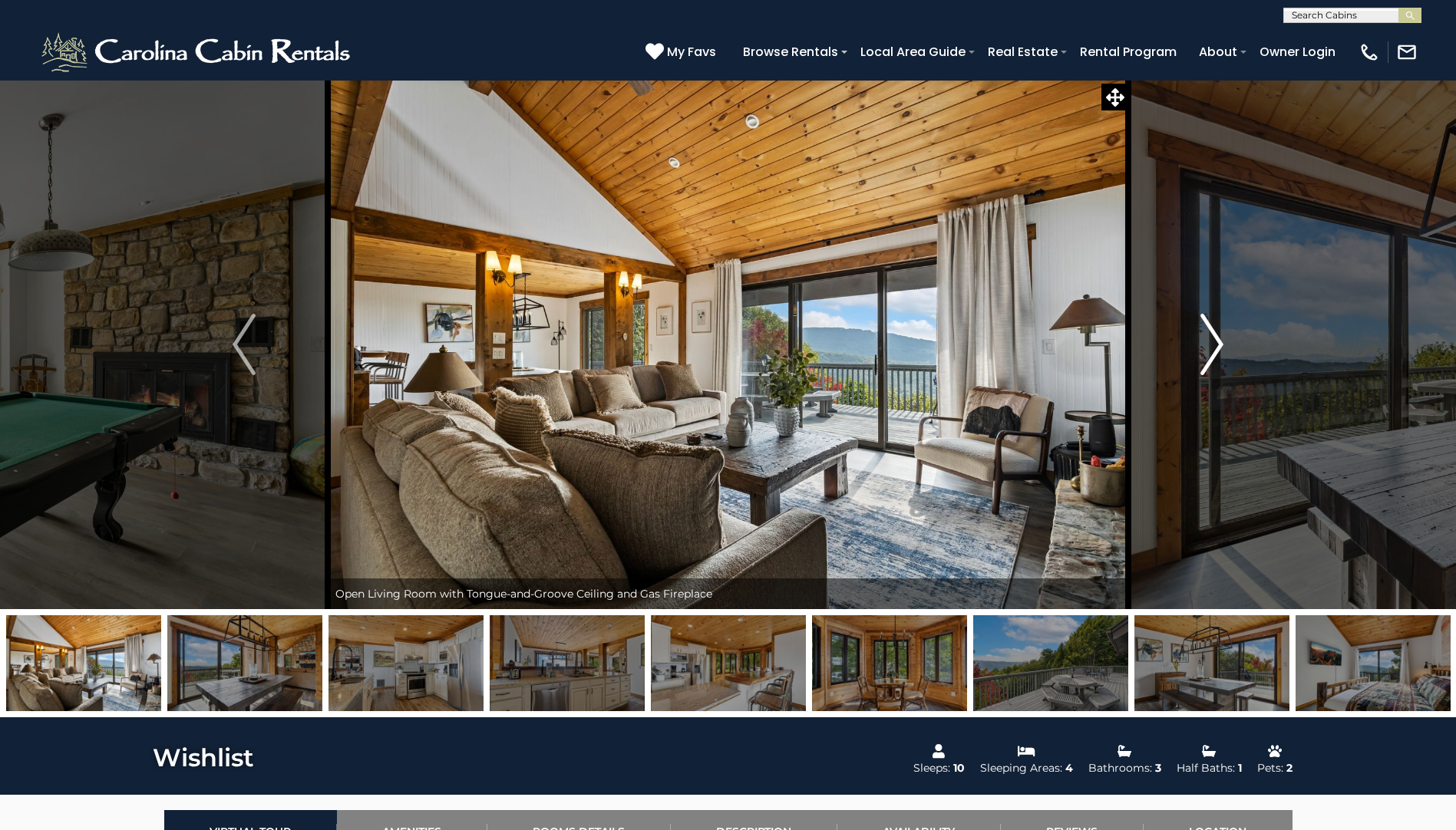
click at [1215, 321] on img "Next" at bounding box center [1211, 345] width 23 height 62
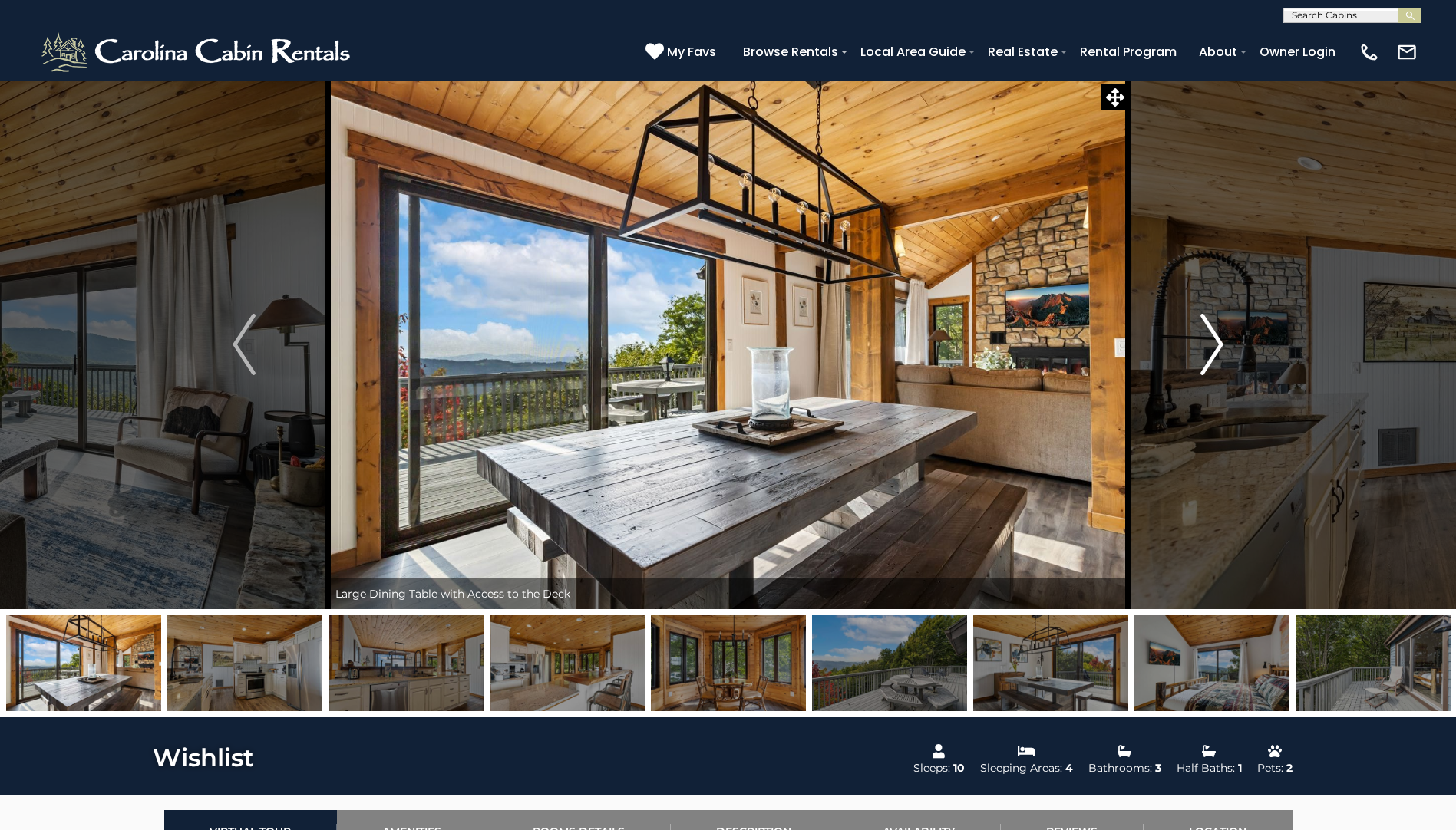
click at [1215, 321] on img "Next" at bounding box center [1211, 345] width 23 height 62
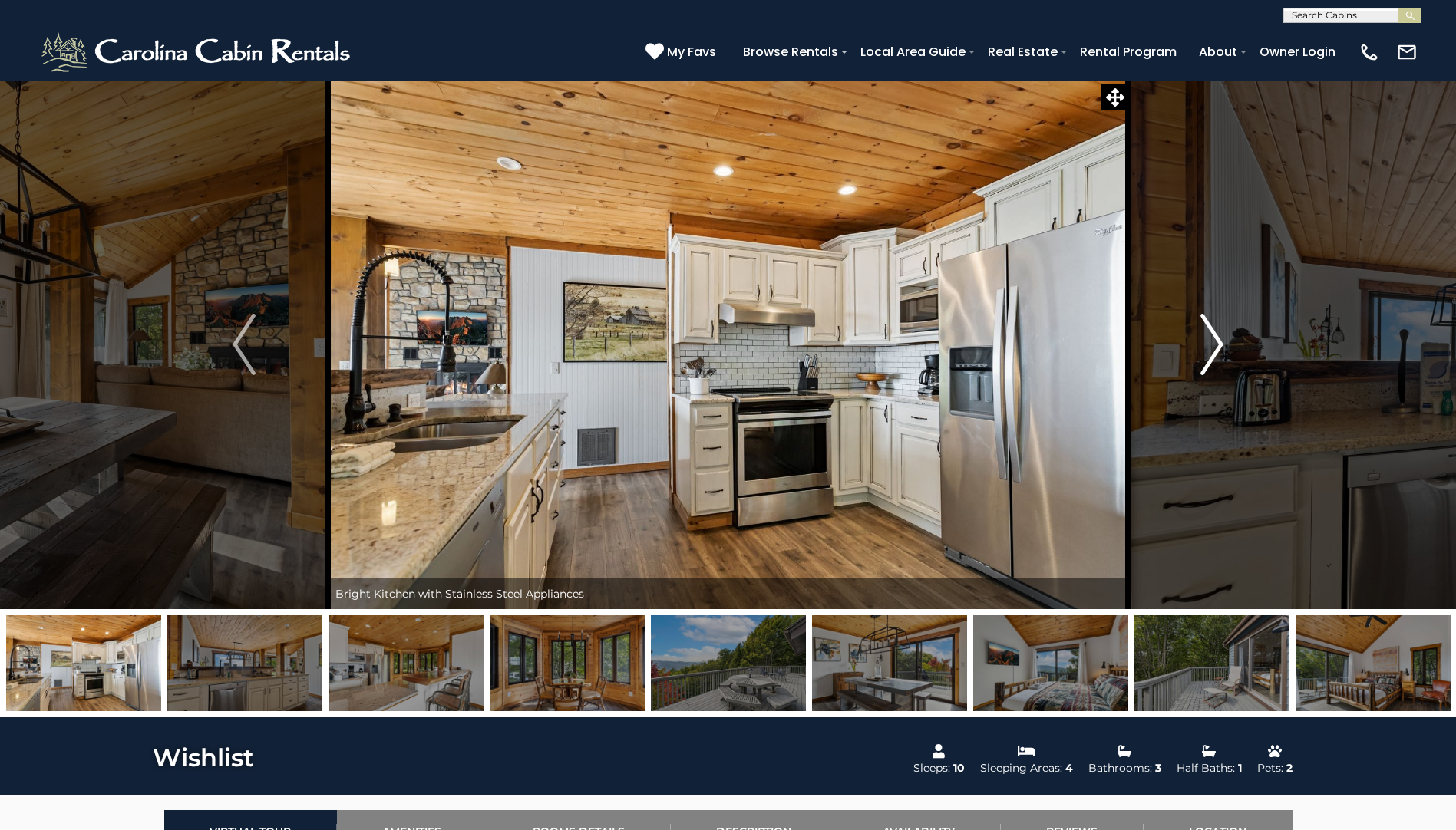
click at [1215, 321] on img "Next" at bounding box center [1211, 345] width 23 height 62
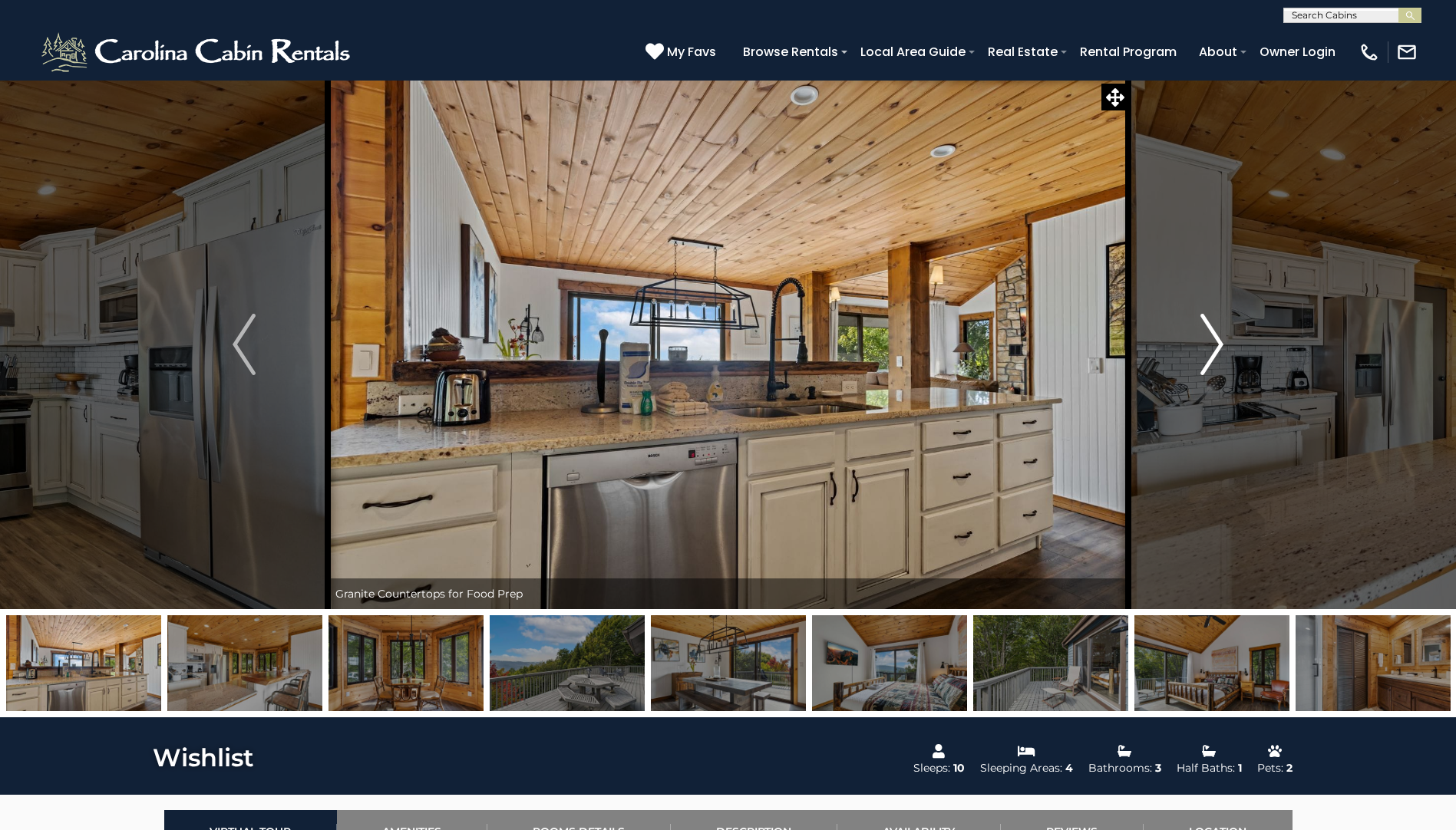
click at [1215, 321] on img "Next" at bounding box center [1211, 345] width 23 height 62
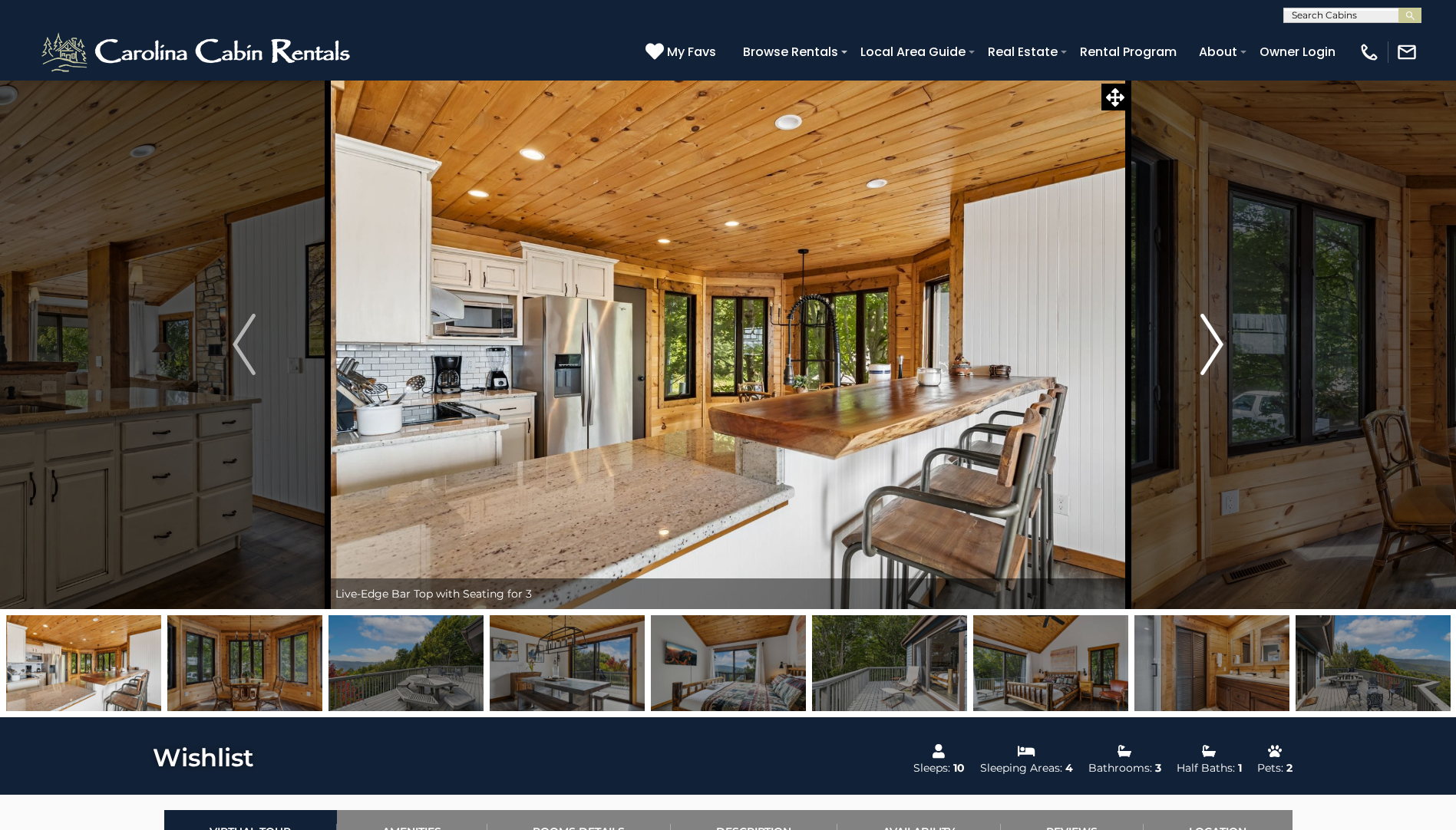
click at [1215, 321] on img "Next" at bounding box center [1211, 345] width 23 height 62
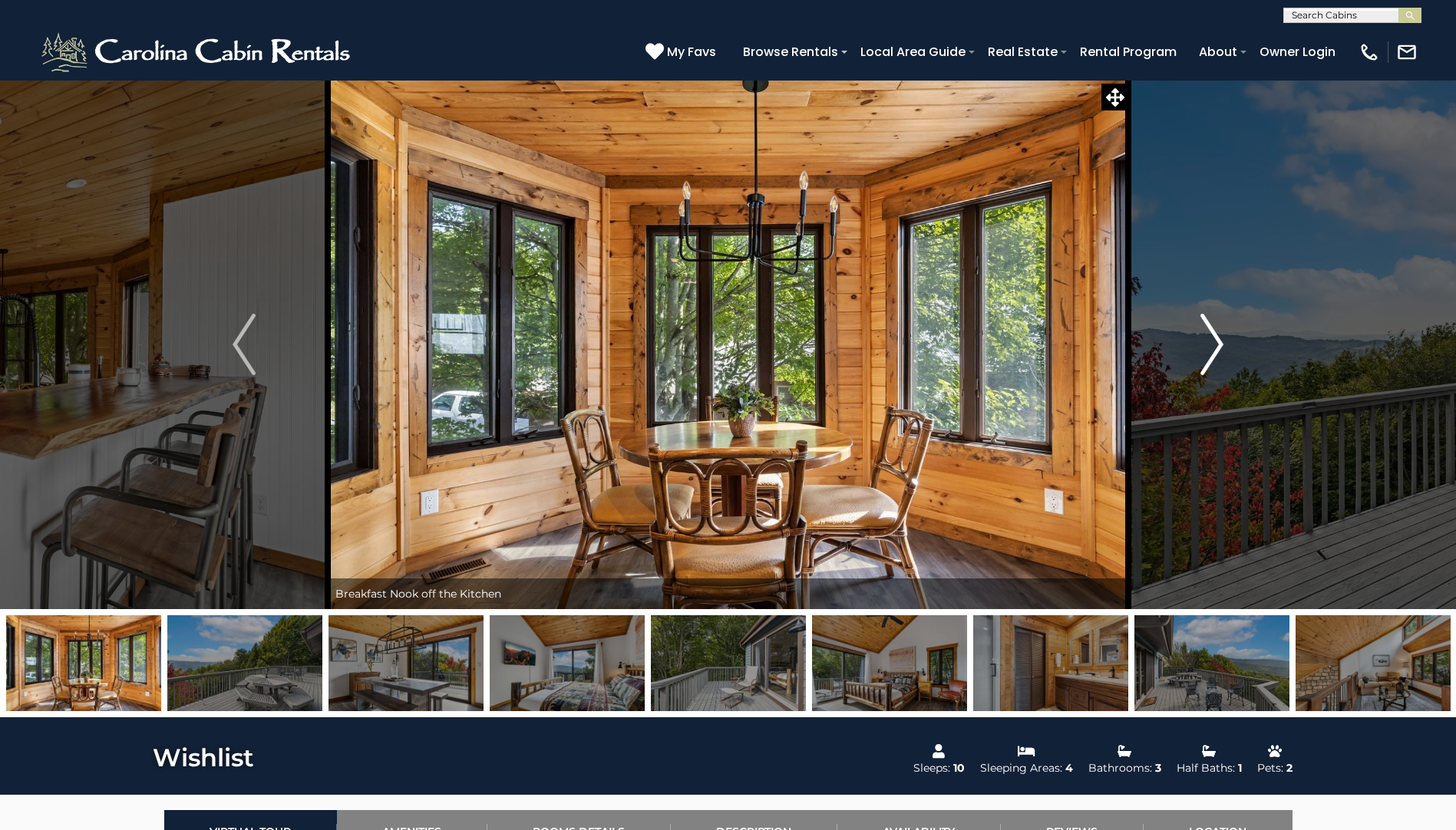
click at [1215, 321] on img "Next" at bounding box center [1211, 345] width 23 height 62
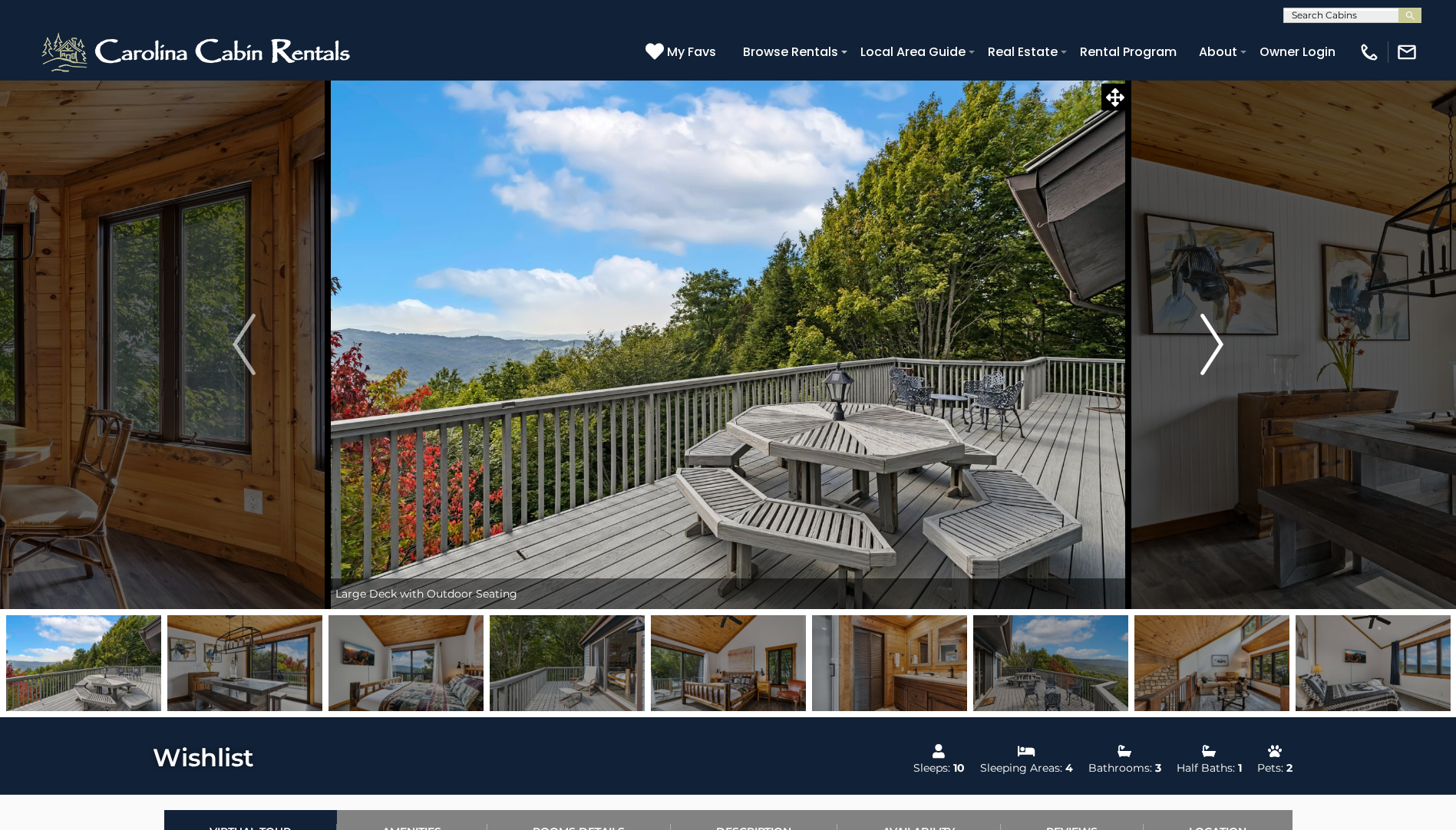
click at [1215, 321] on img "Next" at bounding box center [1211, 345] width 23 height 62
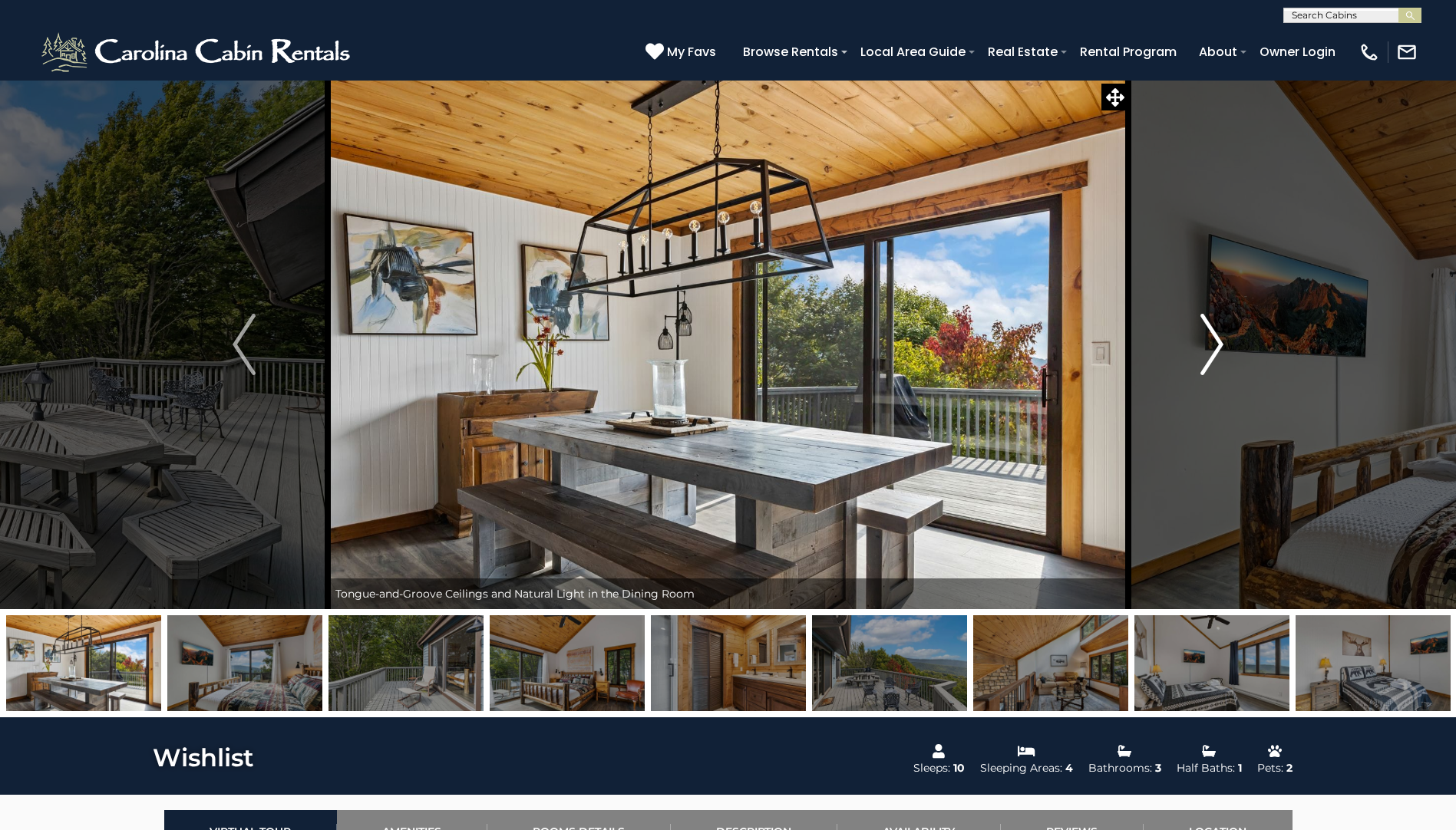
click at [1215, 321] on img "Next" at bounding box center [1211, 345] width 23 height 62
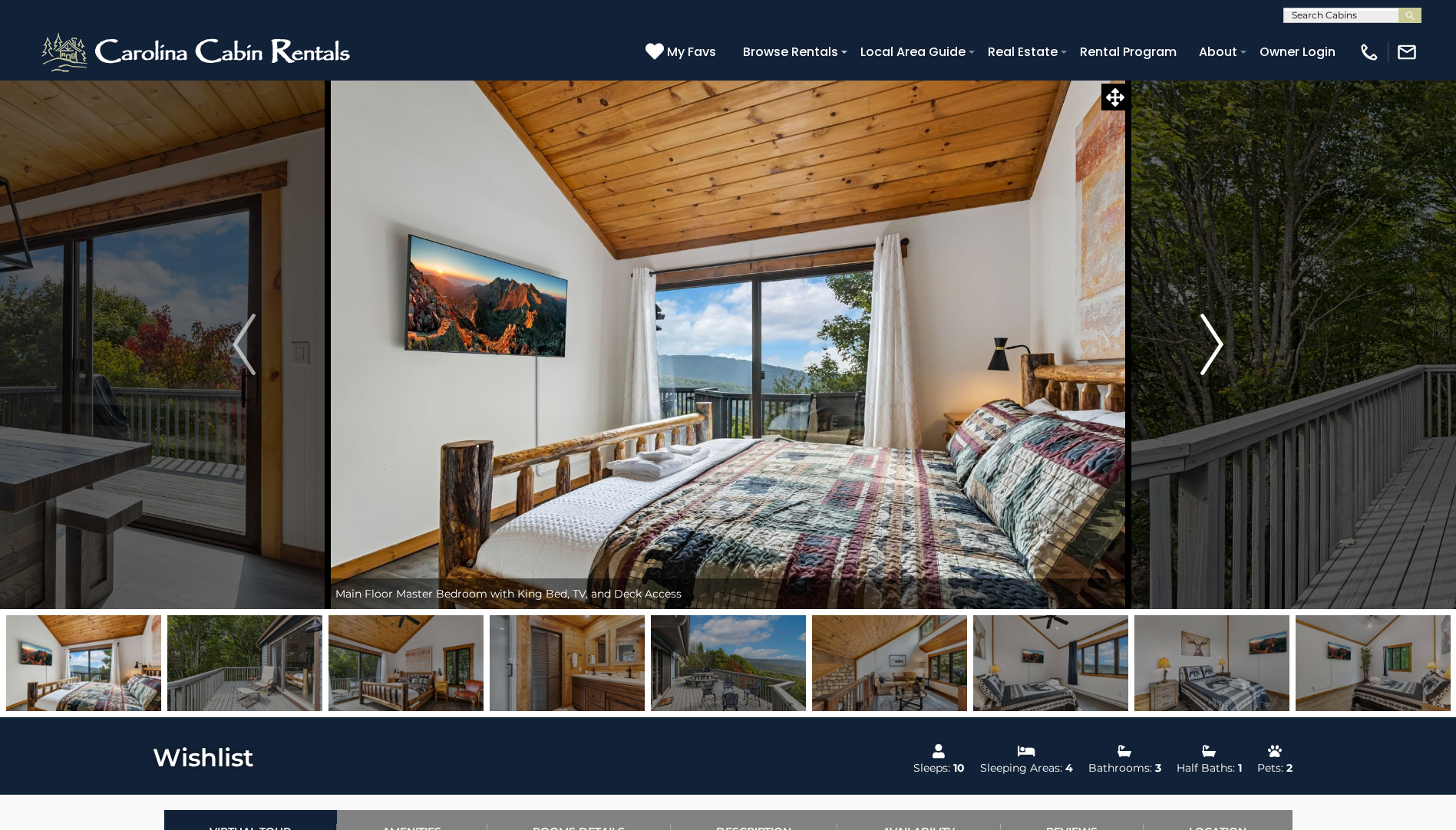
click at [1204, 321] on img "Next" at bounding box center [1211, 345] width 23 height 62
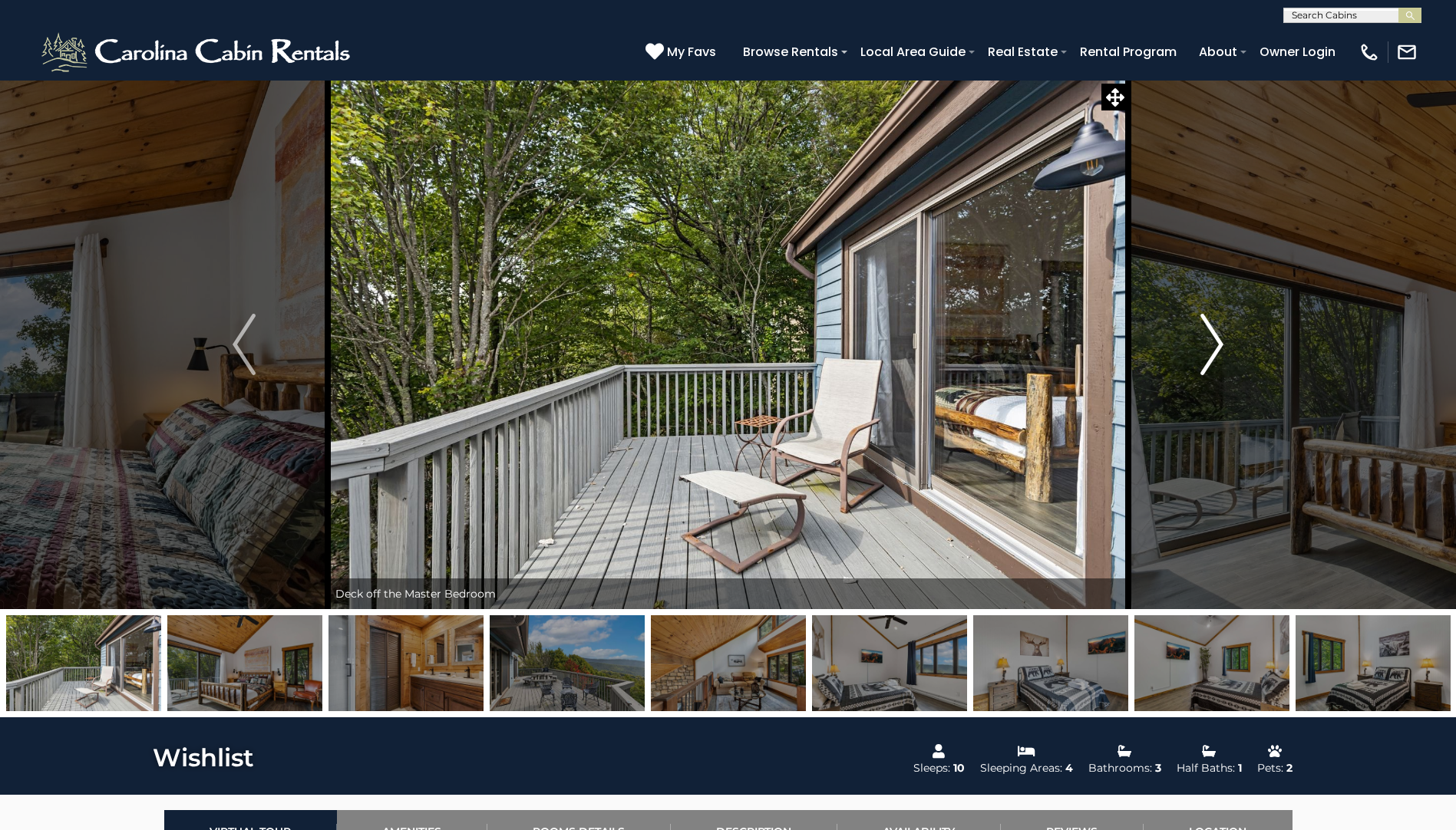
click at [1204, 321] on img "Next" at bounding box center [1211, 345] width 23 height 62
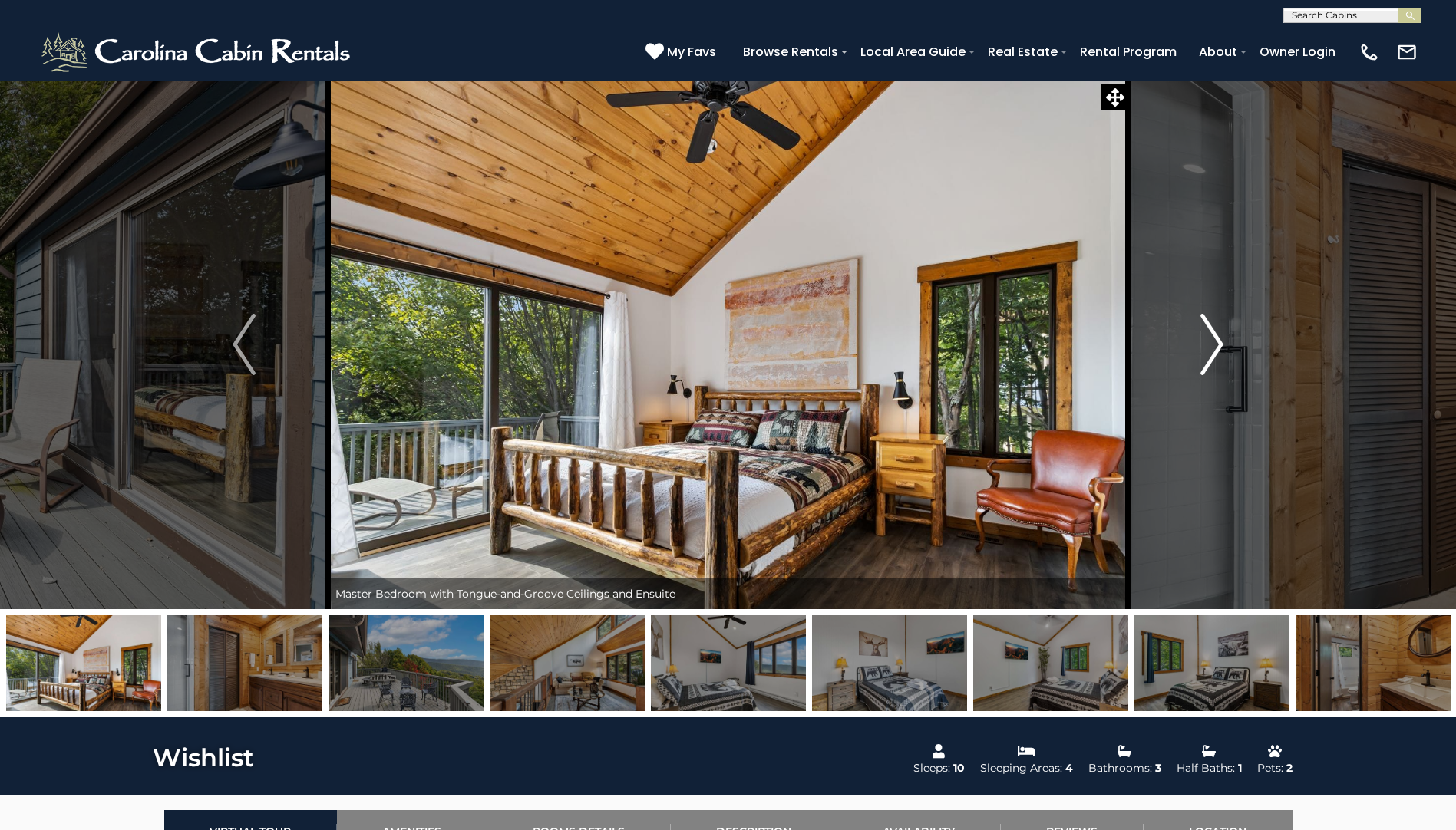
click at [1204, 321] on img "Next" at bounding box center [1211, 345] width 23 height 62
